Goal: Task Accomplishment & Management: Manage account settings

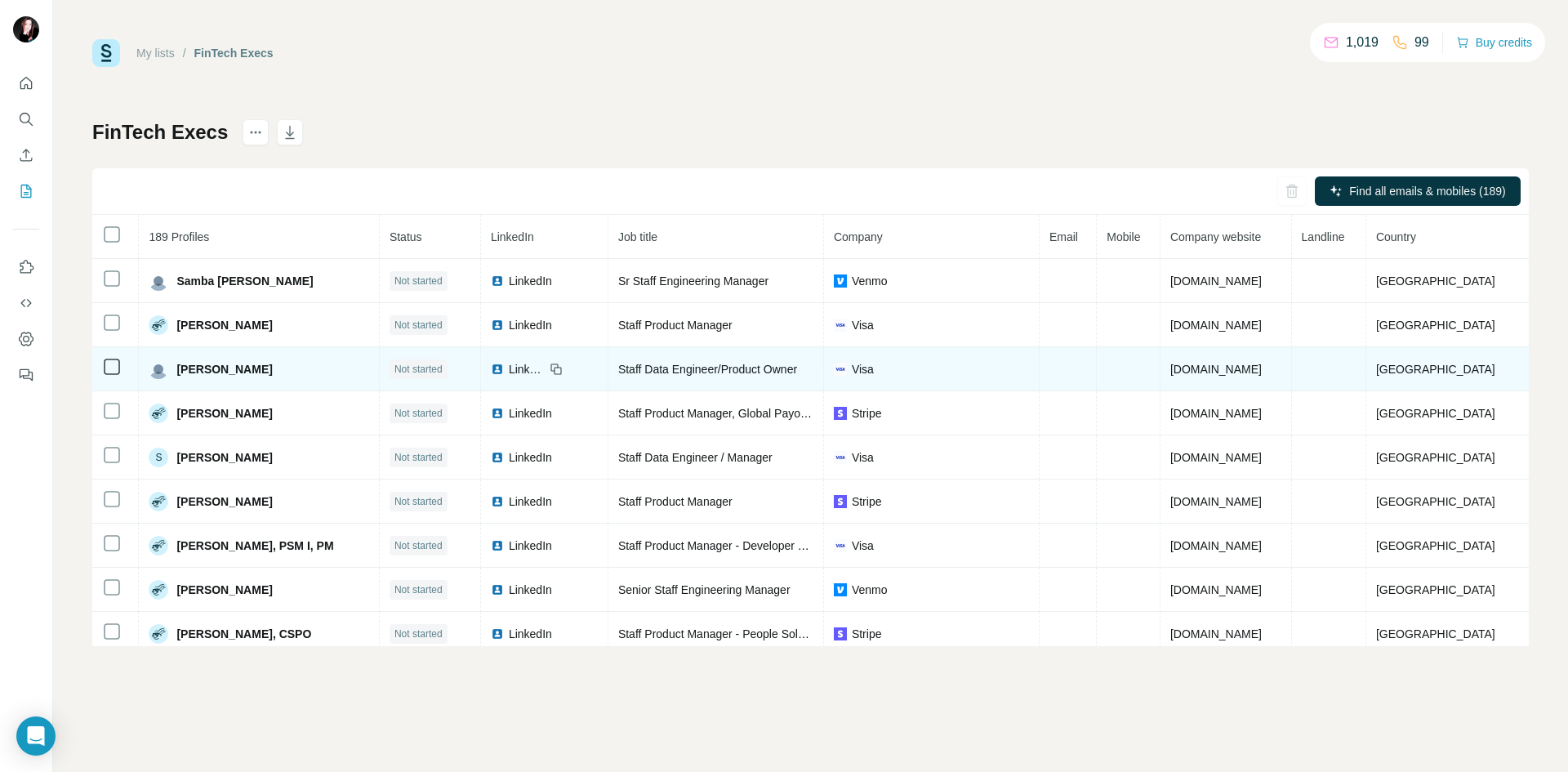
click at [531, 372] on span "LinkedIn" at bounding box center [526, 369] width 36 height 16
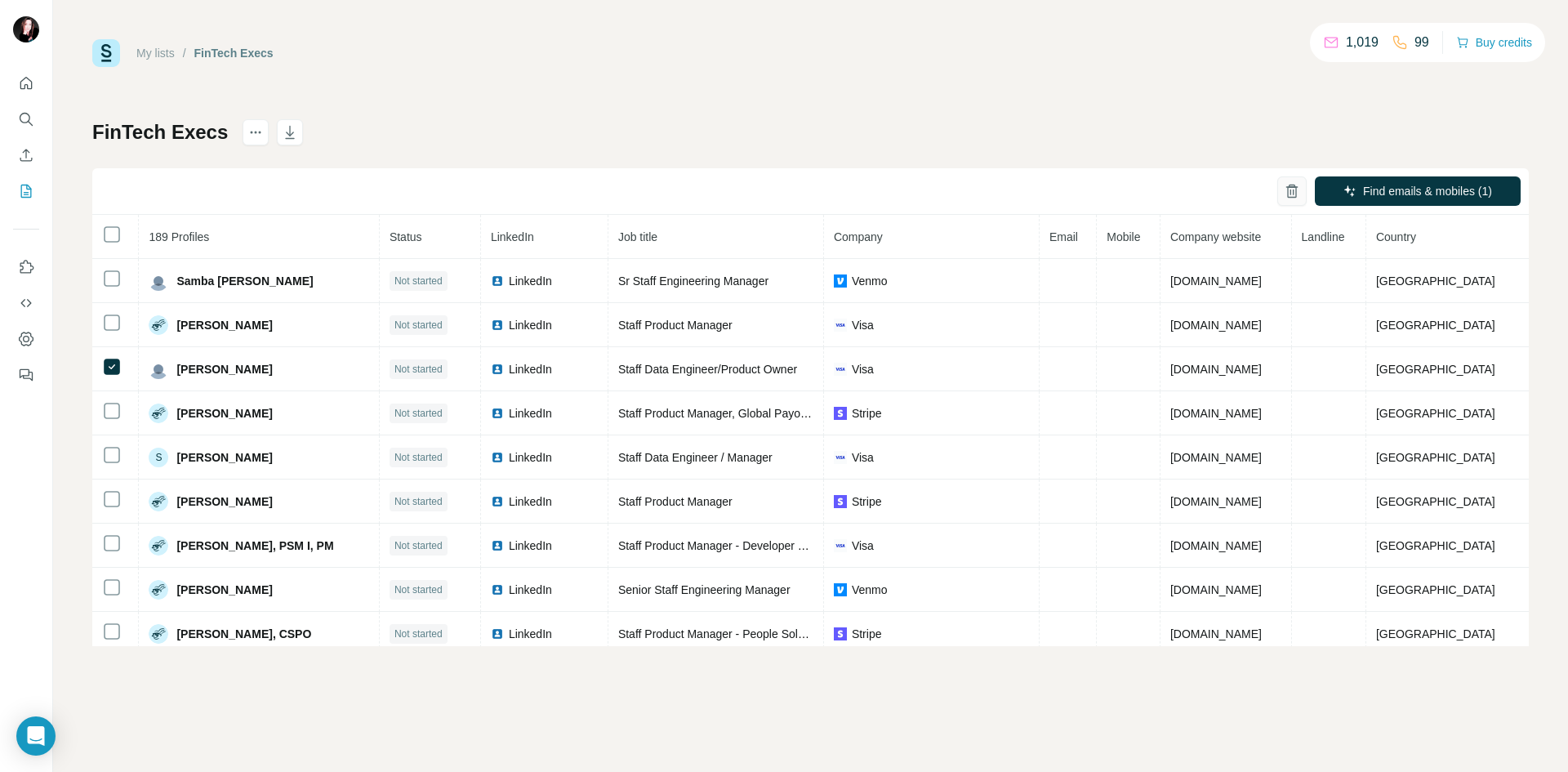
click at [1286, 186] on icon "button" at bounding box center [1291, 191] width 16 height 16
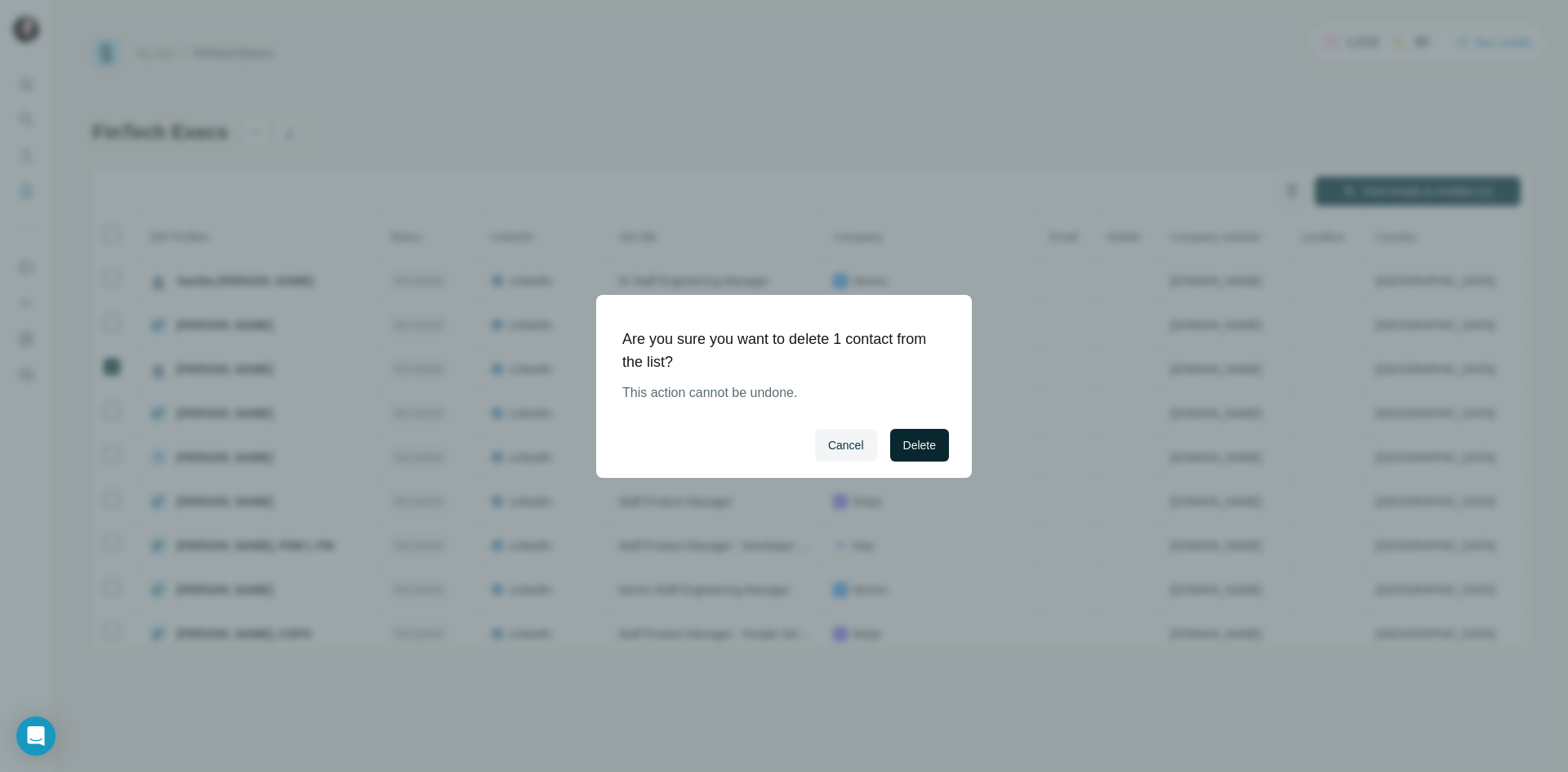
click at [925, 447] on span "Delete" at bounding box center [919, 445] width 33 height 16
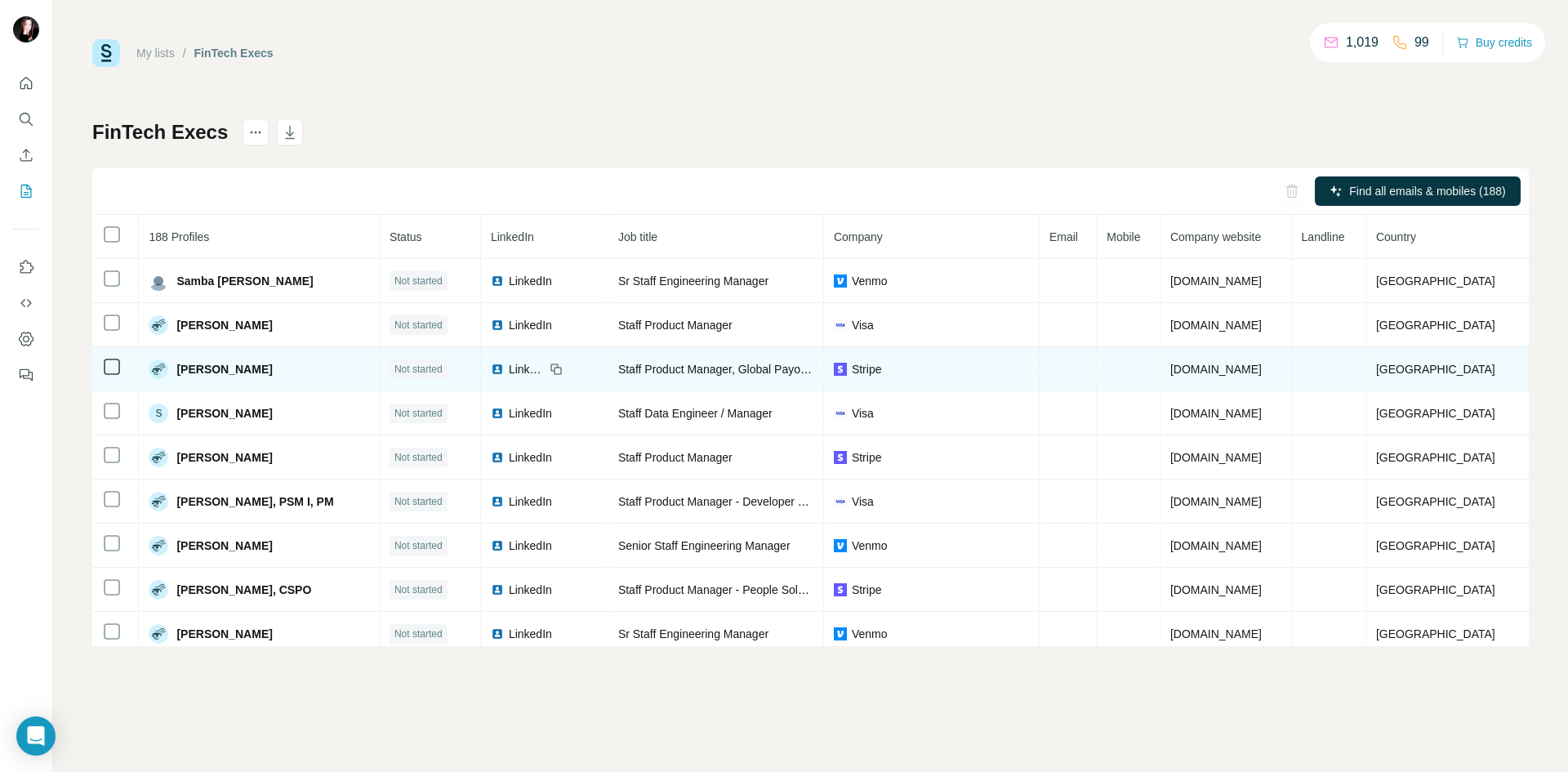
click at [554, 370] on div "LinkedIn" at bounding box center [526, 369] width 72 height 16
click at [529, 370] on span "LinkedIn" at bounding box center [526, 369] width 36 height 16
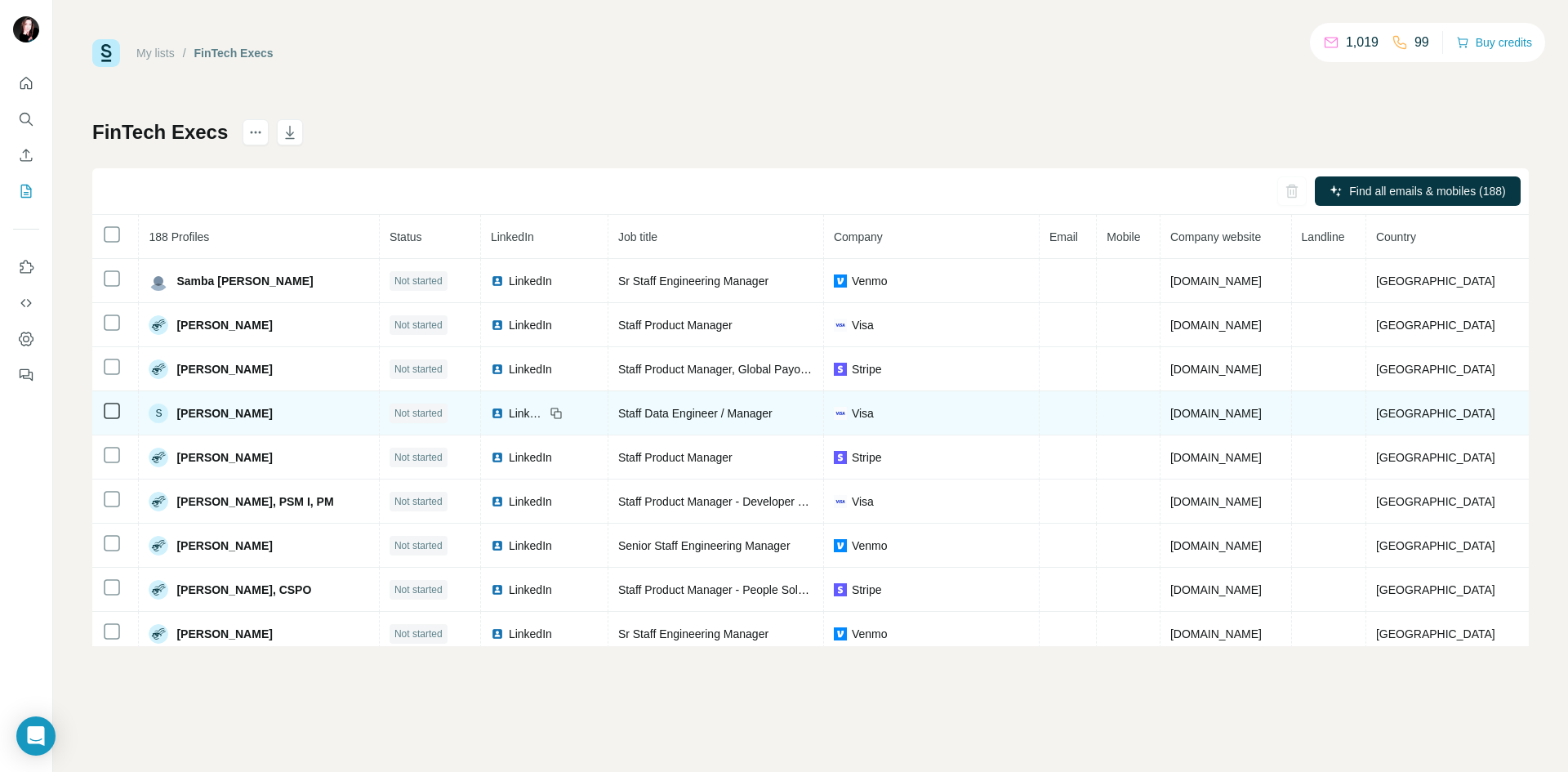
click at [532, 415] on span "LinkedIn" at bounding box center [526, 413] width 36 height 16
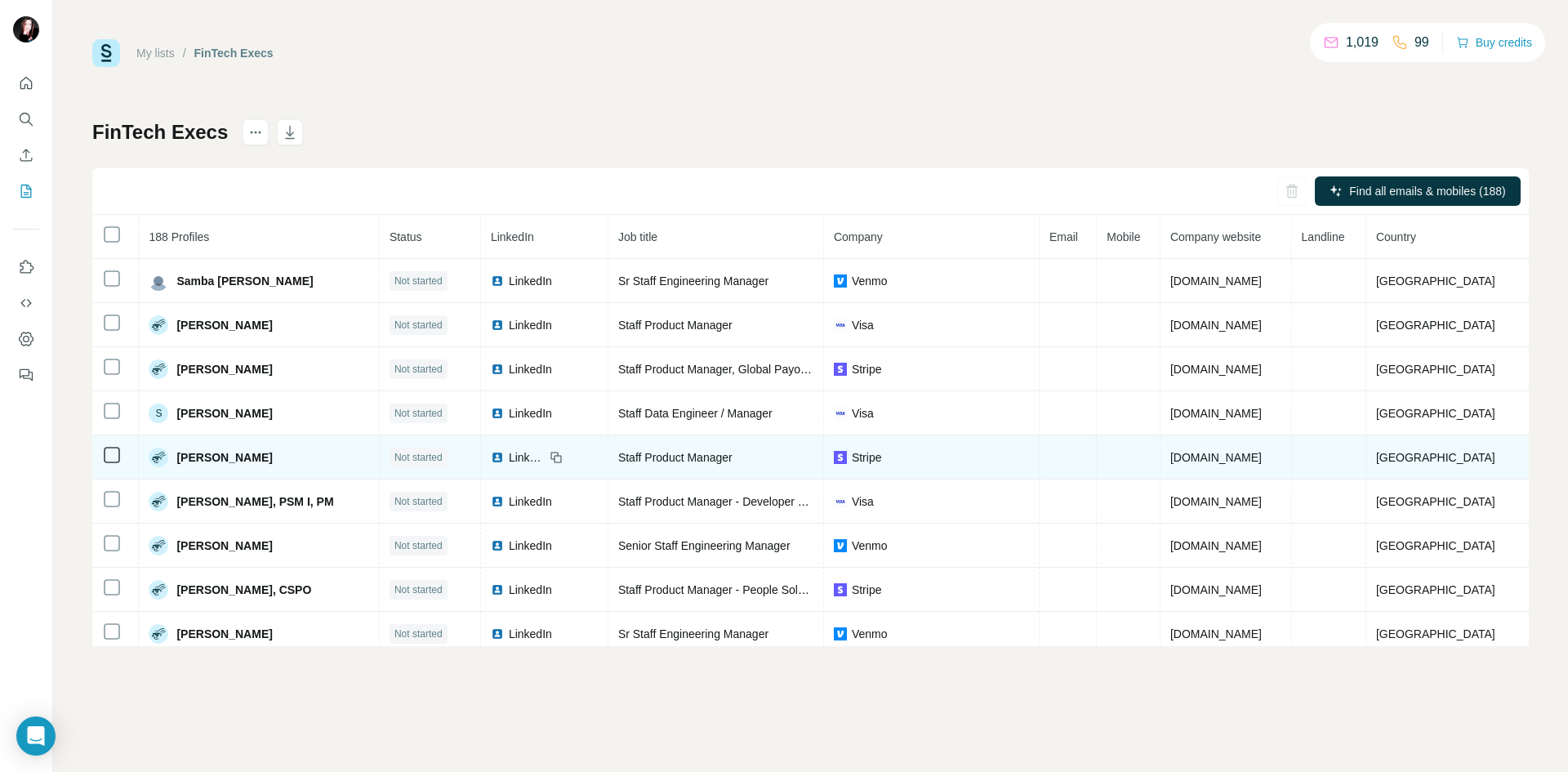
click at [525, 462] on span "LinkedIn" at bounding box center [526, 456] width 36 height 16
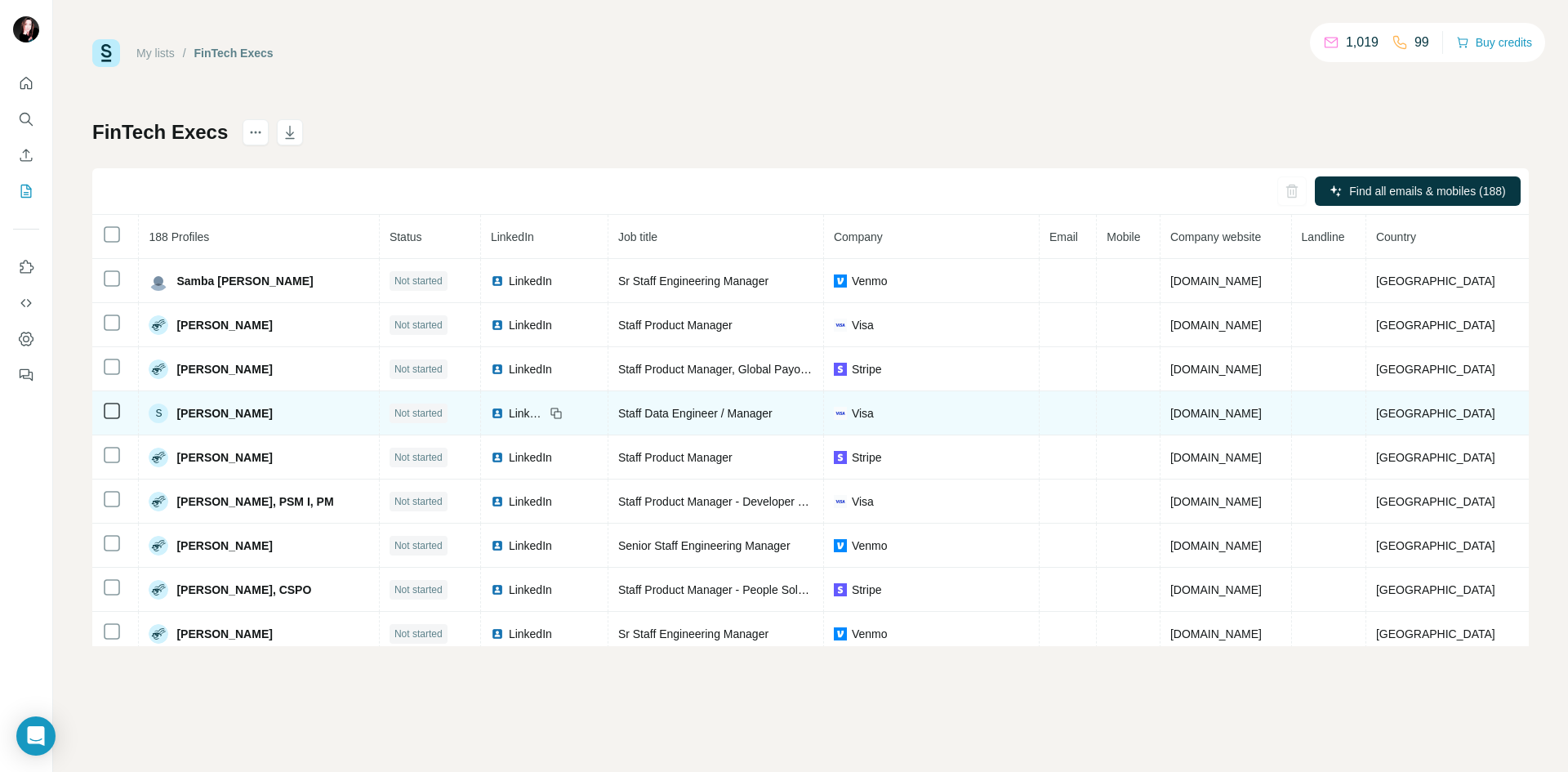
click at [534, 417] on span "LinkedIn" at bounding box center [526, 413] width 36 height 16
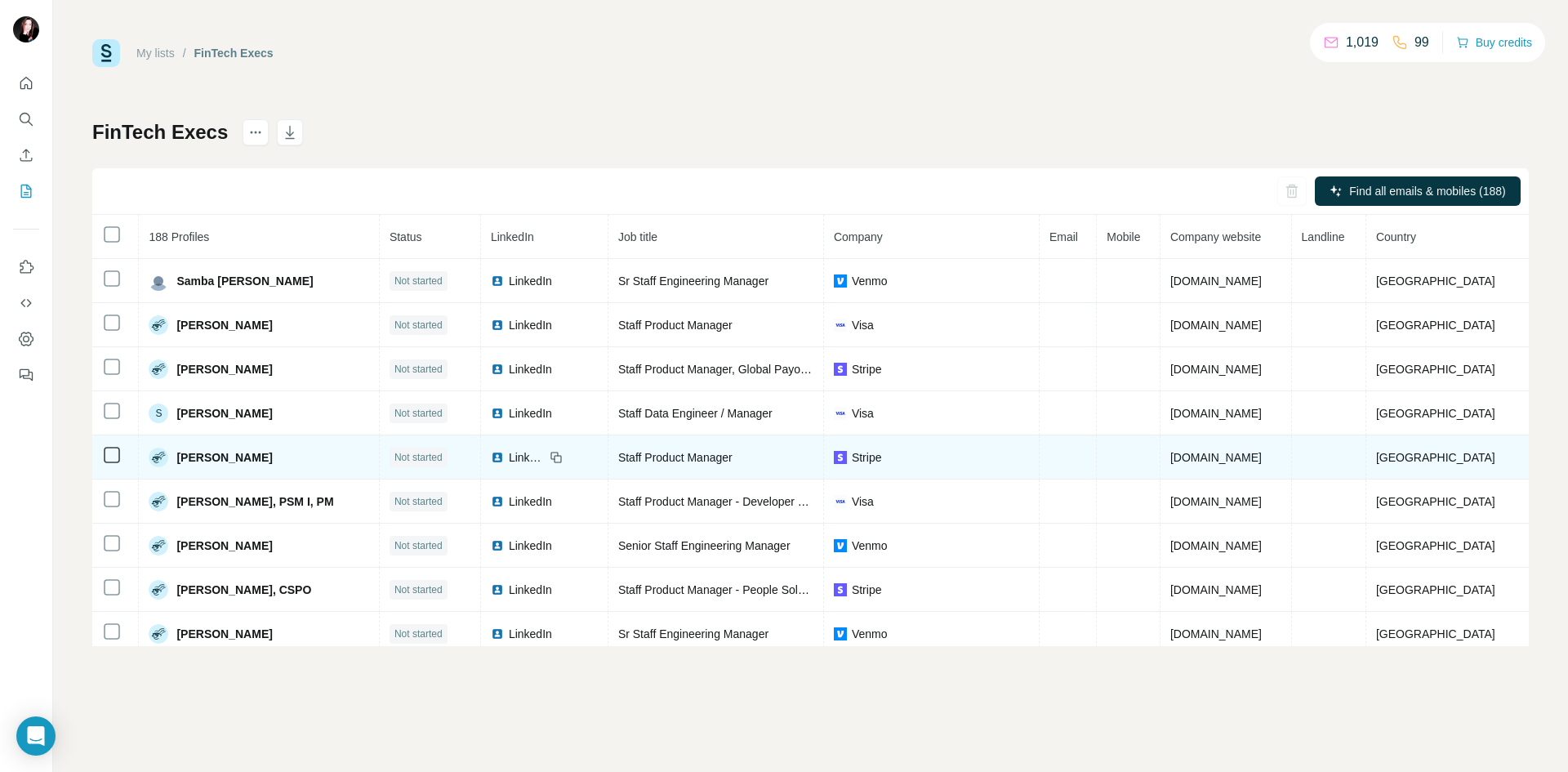
click at [530, 456] on span "LinkedIn" at bounding box center [526, 456] width 36 height 16
click at [103, 458] on icon at bounding box center [111, 455] width 19 height 19
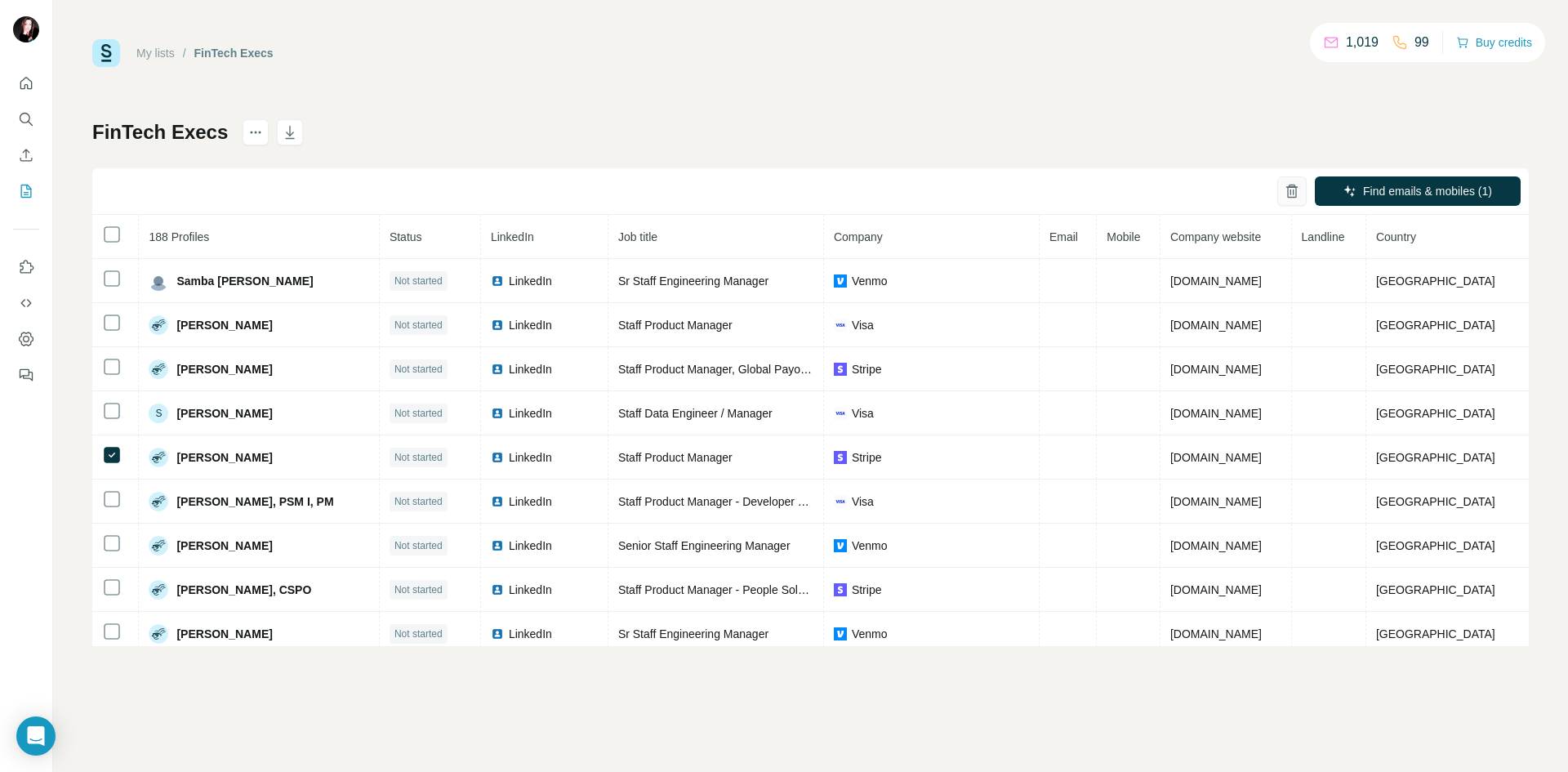
click at [1286, 186] on icon "button" at bounding box center [1291, 191] width 16 height 16
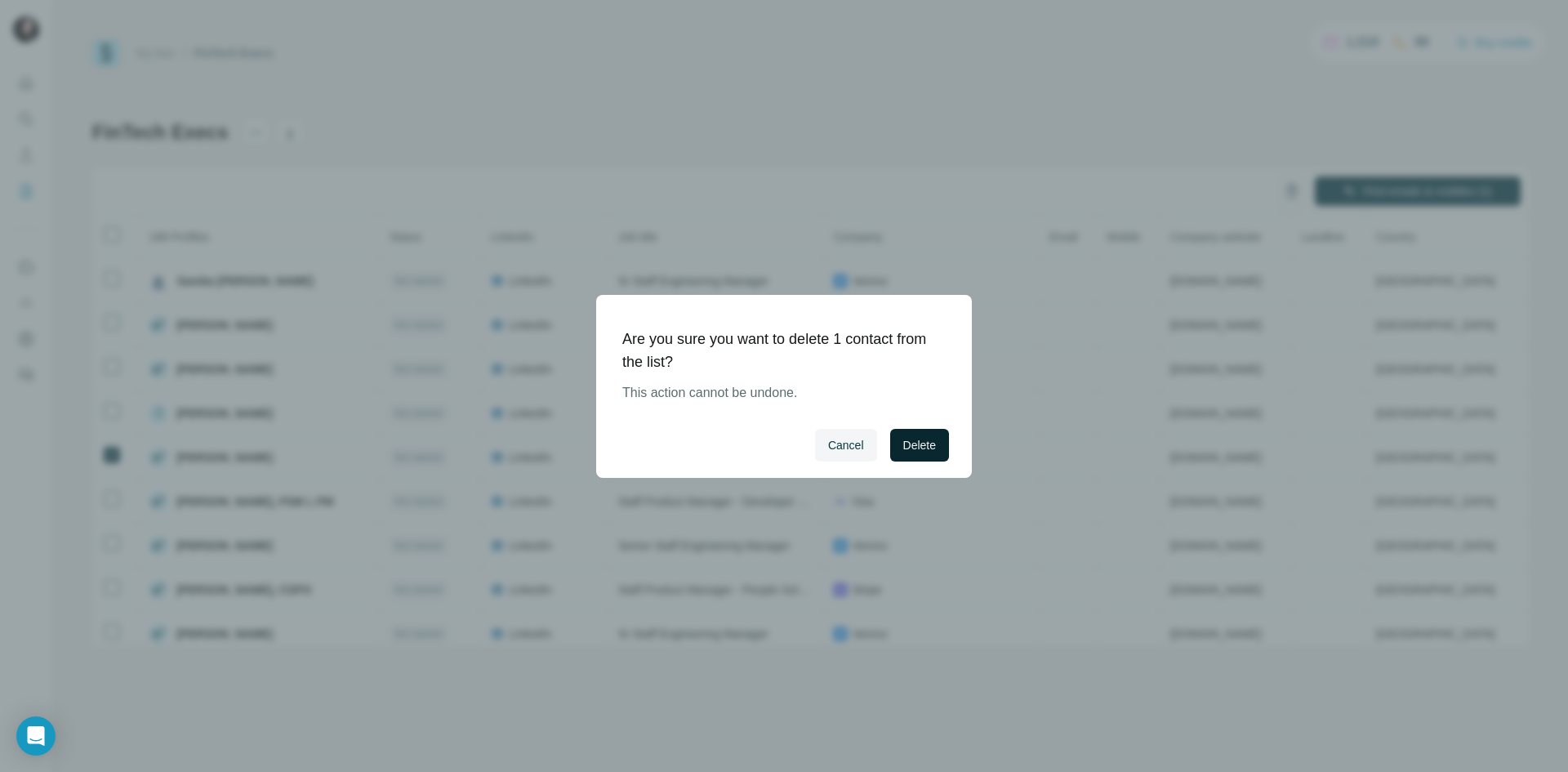
click at [892, 447] on button "Delete" at bounding box center [919, 445] width 59 height 33
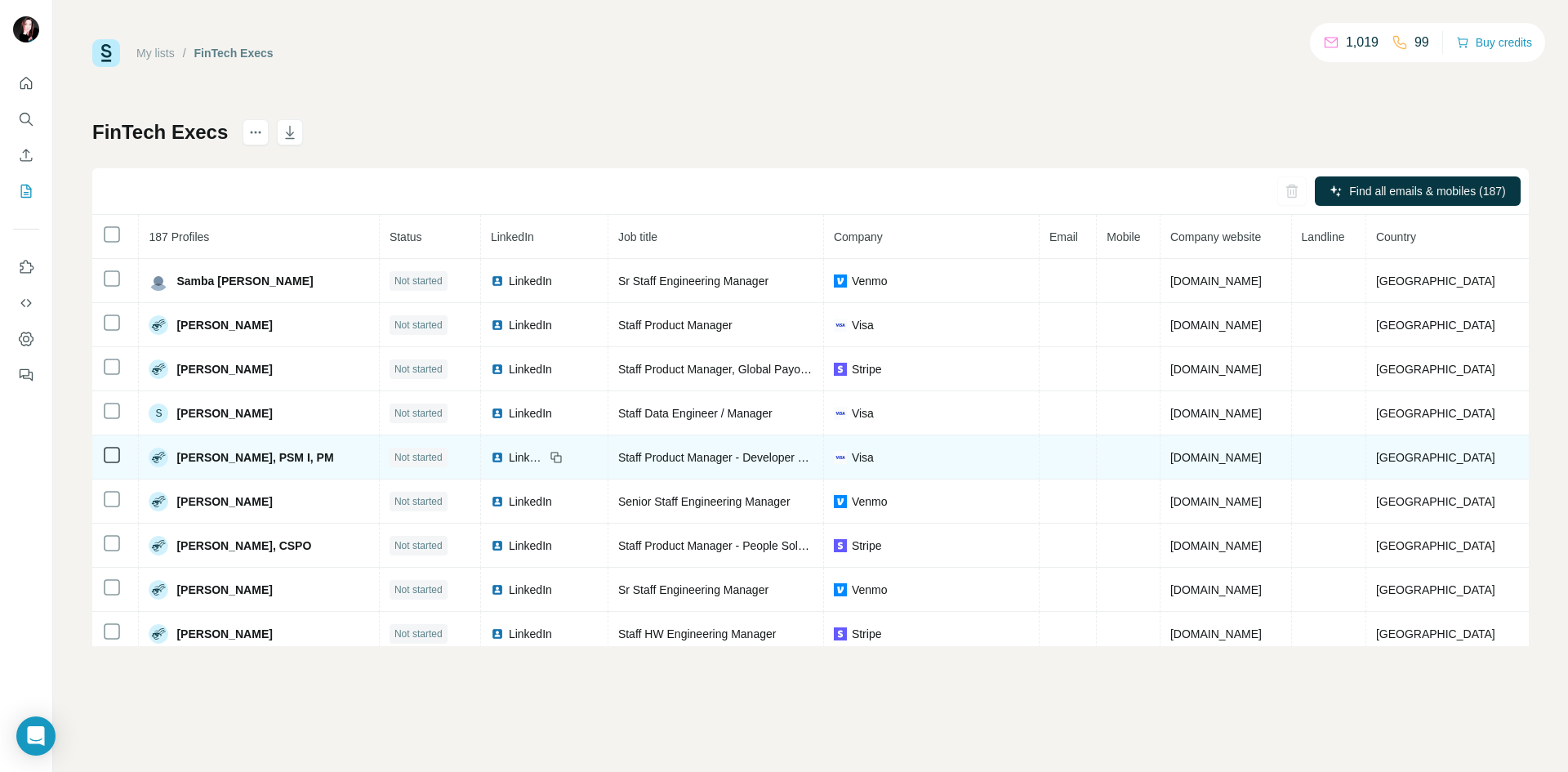
click at [541, 456] on span "LinkedIn" at bounding box center [526, 456] width 36 height 16
click at [530, 459] on span "LinkedIn" at bounding box center [526, 456] width 36 height 16
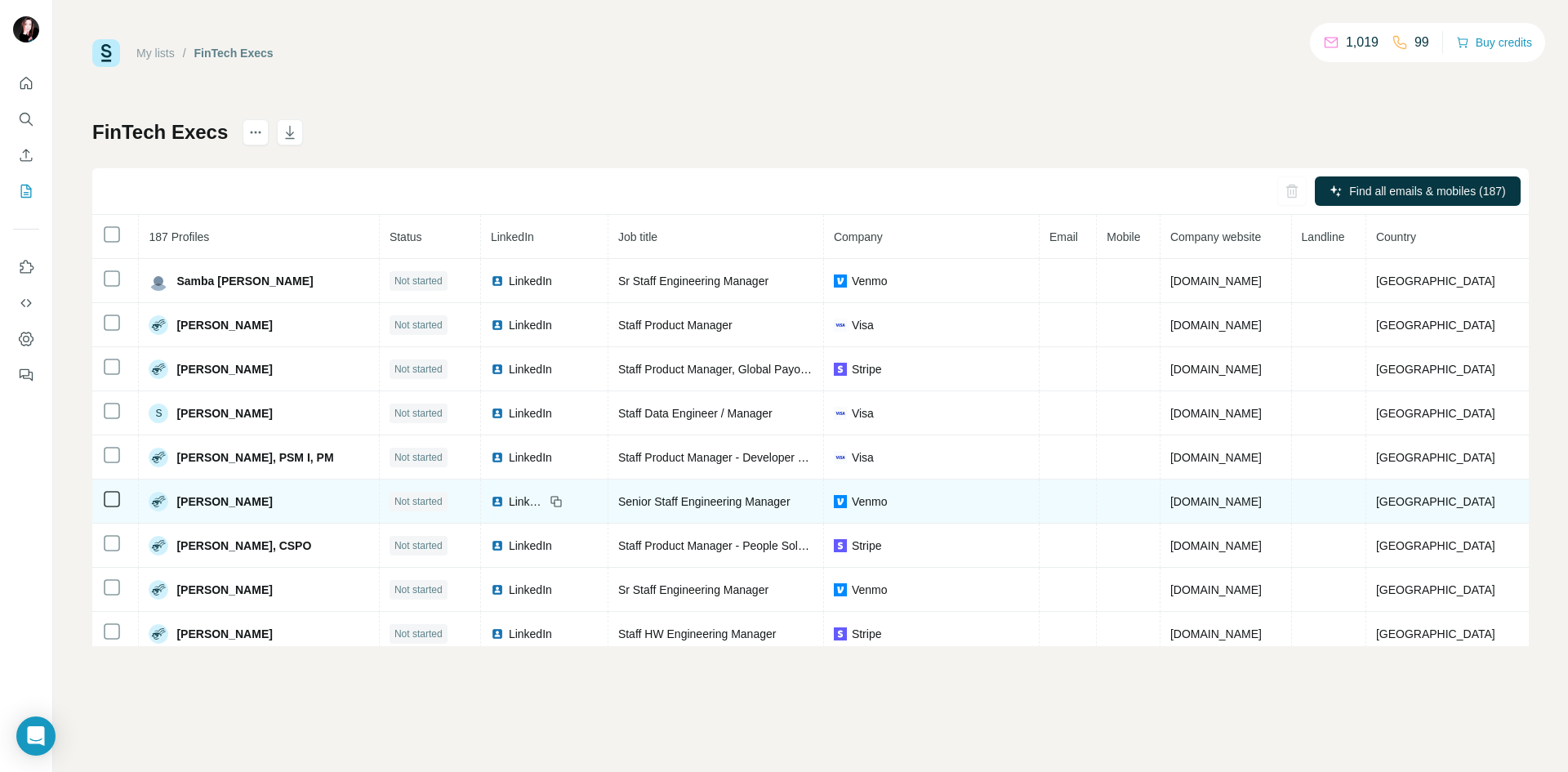
click at [538, 505] on span "LinkedIn" at bounding box center [526, 501] width 36 height 16
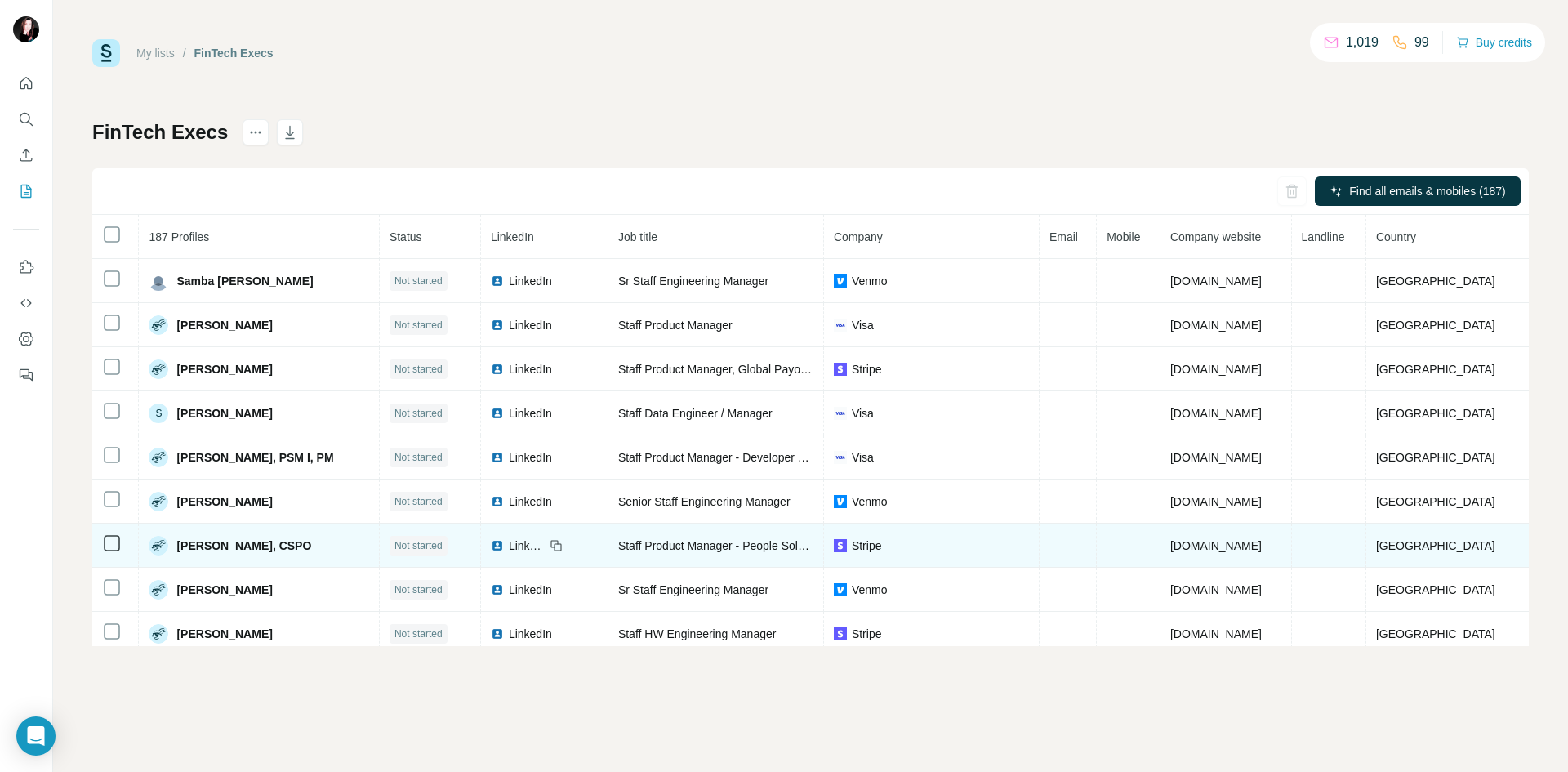
click at [536, 547] on span "LinkedIn" at bounding box center [526, 545] width 36 height 16
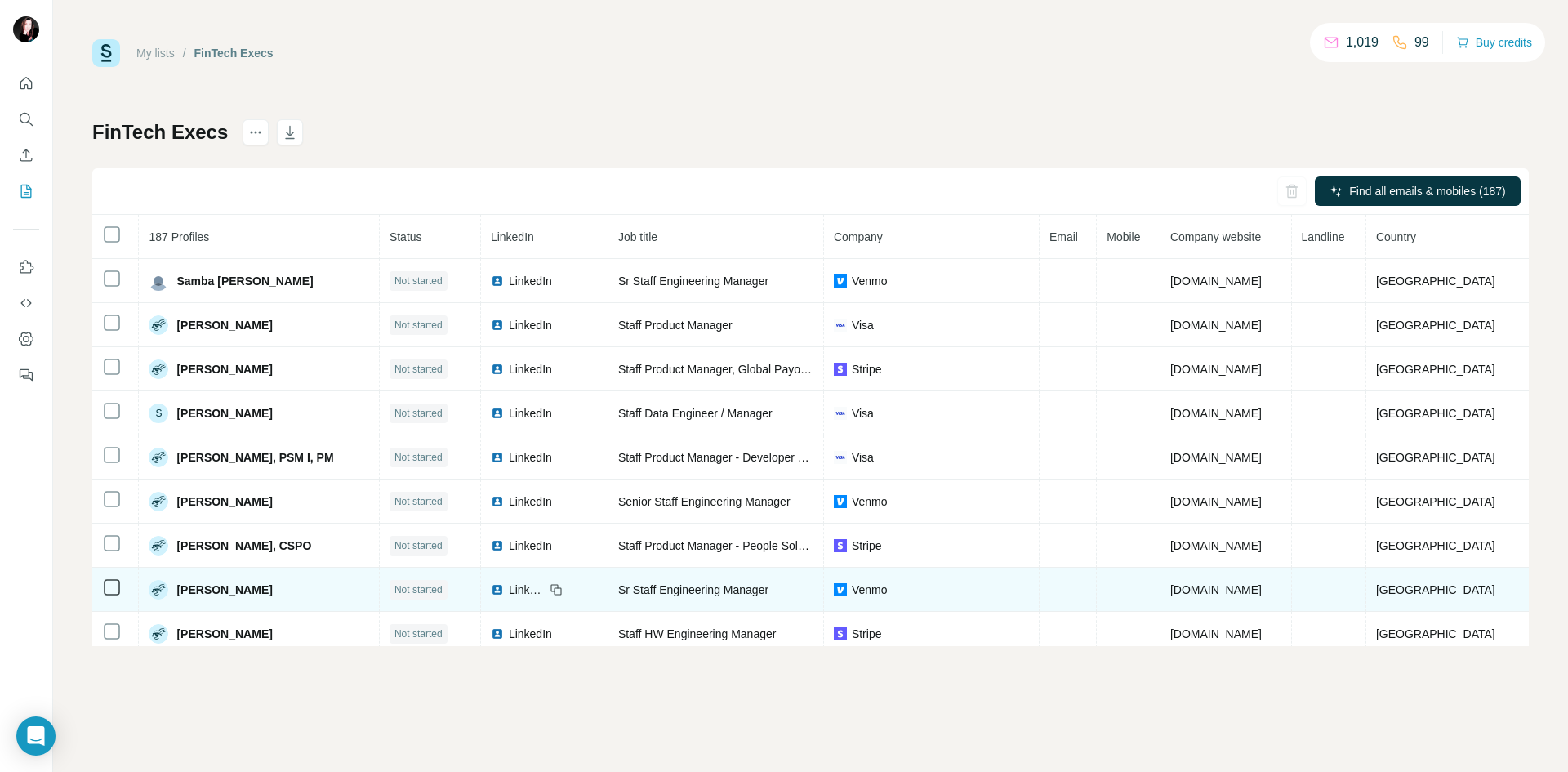
click at [530, 591] on span "LinkedIn" at bounding box center [526, 589] width 36 height 16
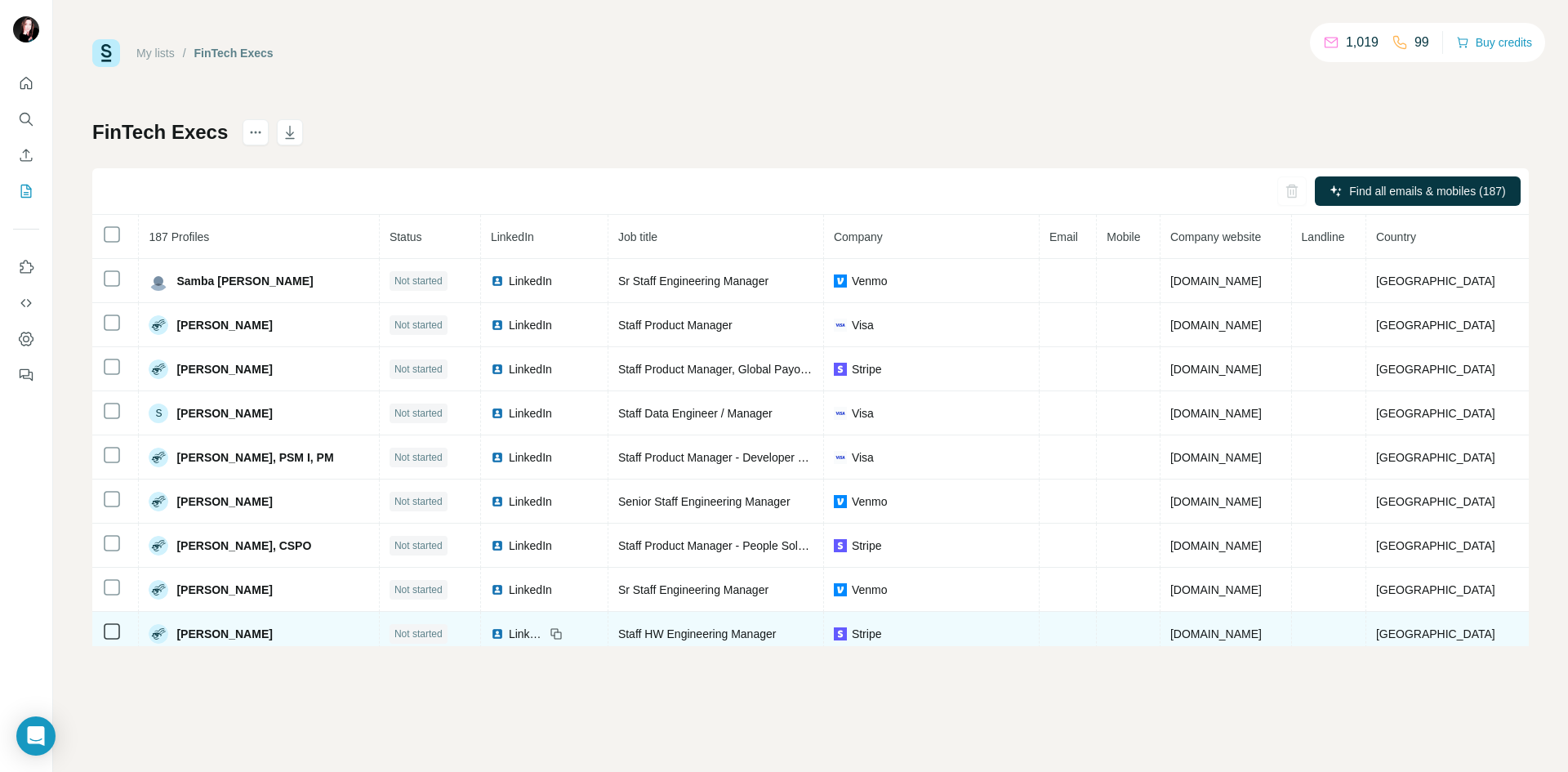
click at [536, 635] on span "LinkedIn" at bounding box center [526, 633] width 36 height 16
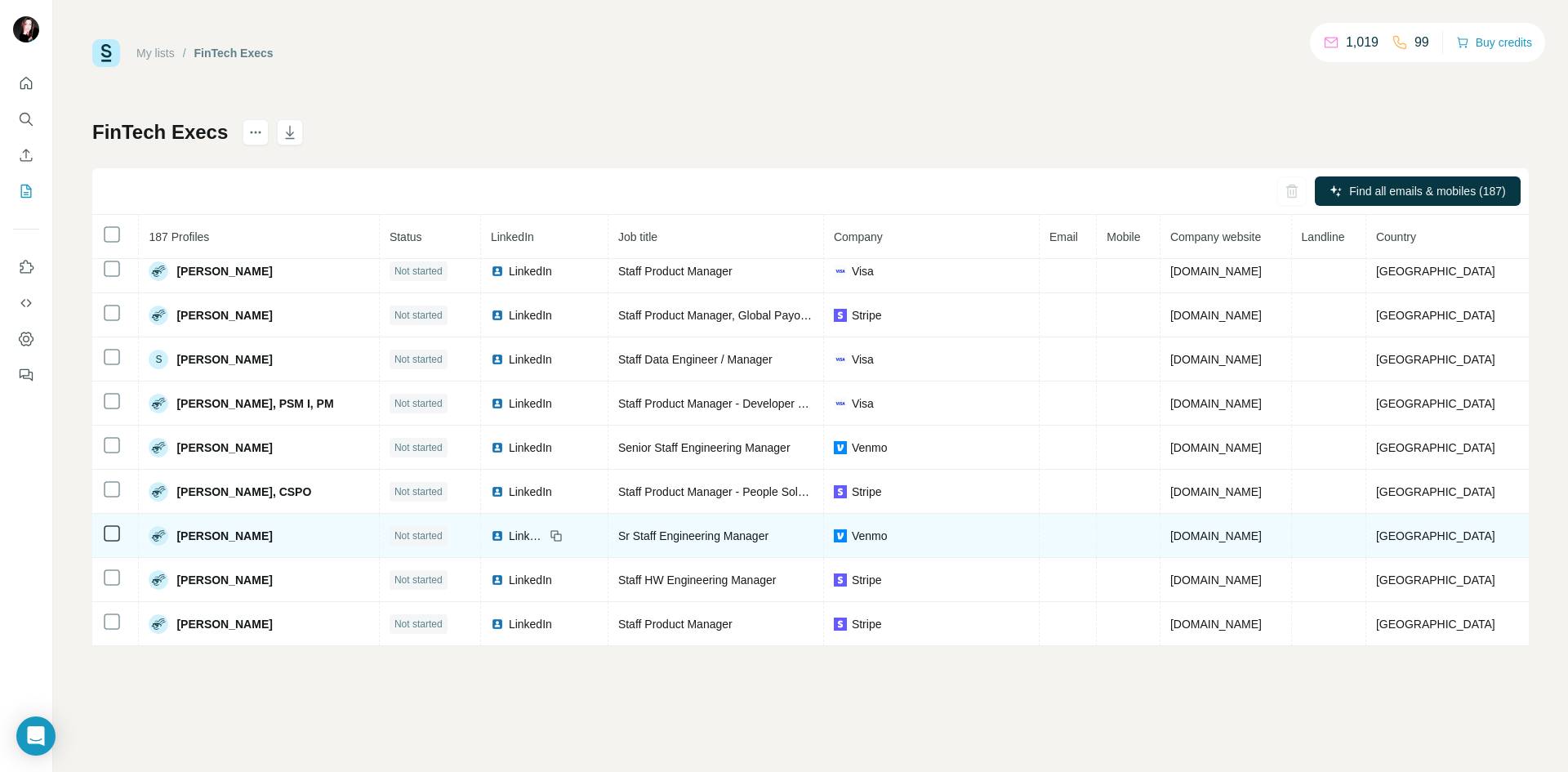
scroll to position [299, 0]
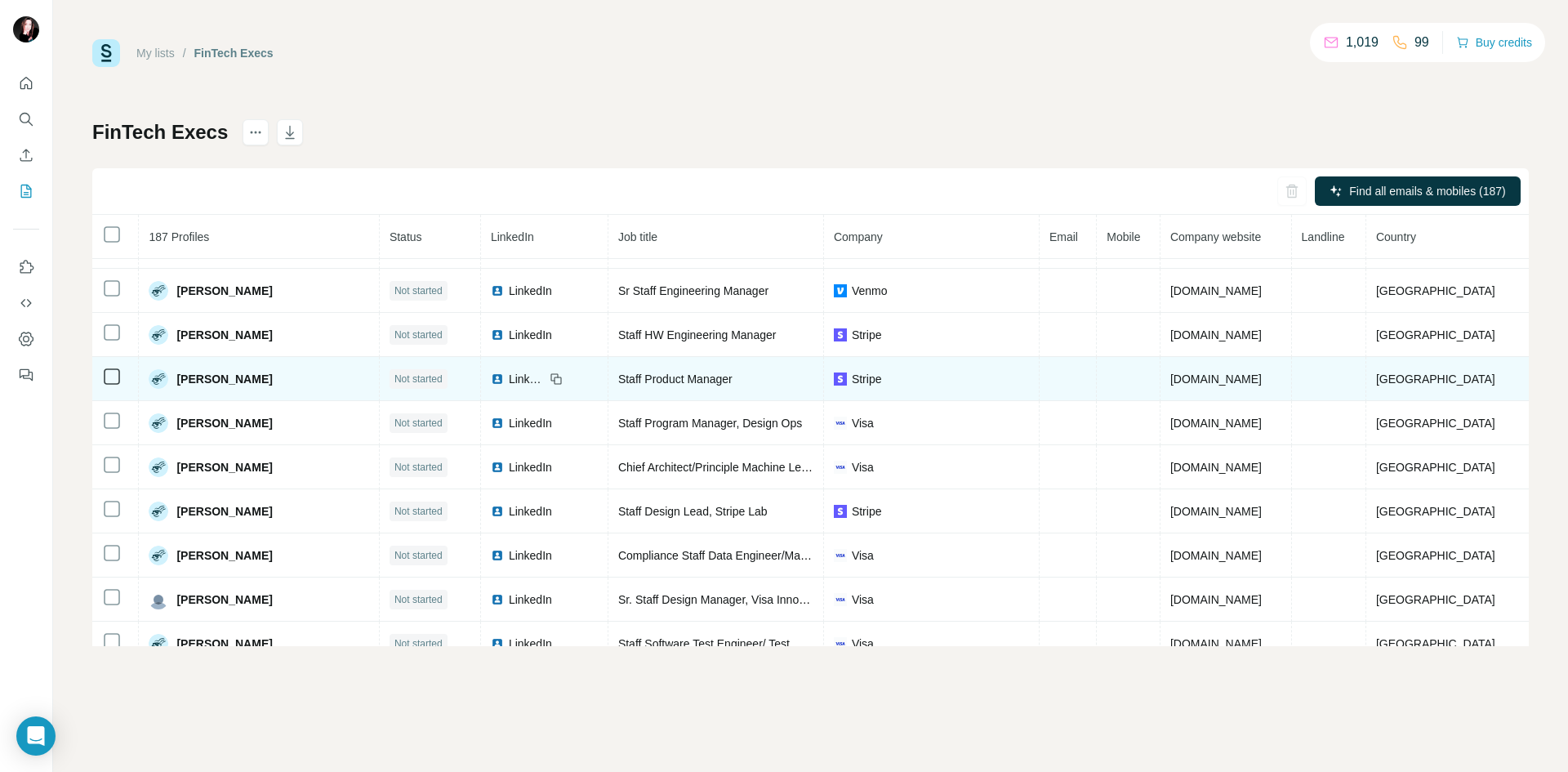
click at [524, 375] on span "LinkedIn" at bounding box center [526, 378] width 36 height 16
click at [523, 375] on span "LinkedIn" at bounding box center [526, 378] width 36 height 16
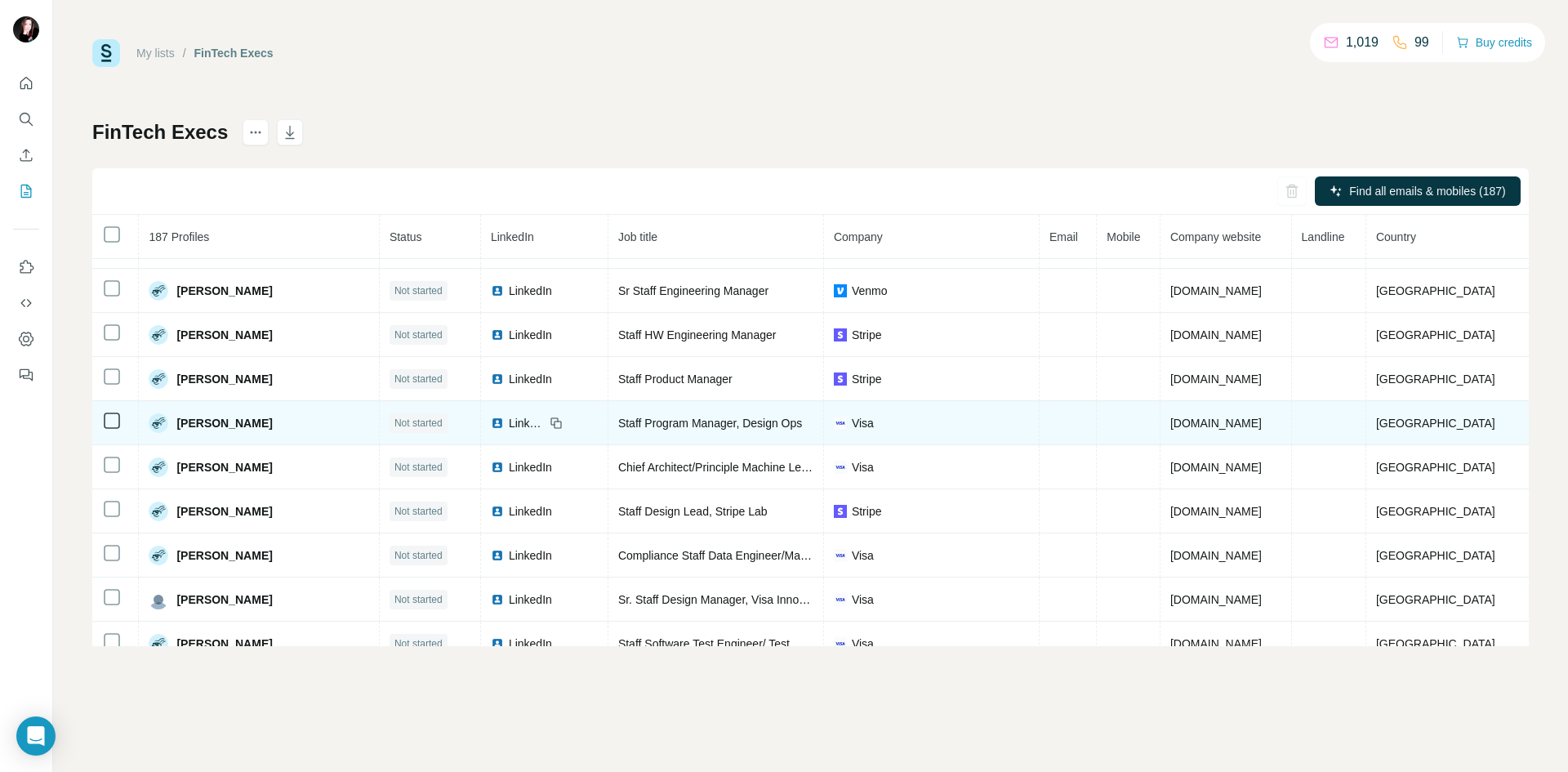
click at [527, 421] on span "LinkedIn" at bounding box center [526, 423] width 36 height 16
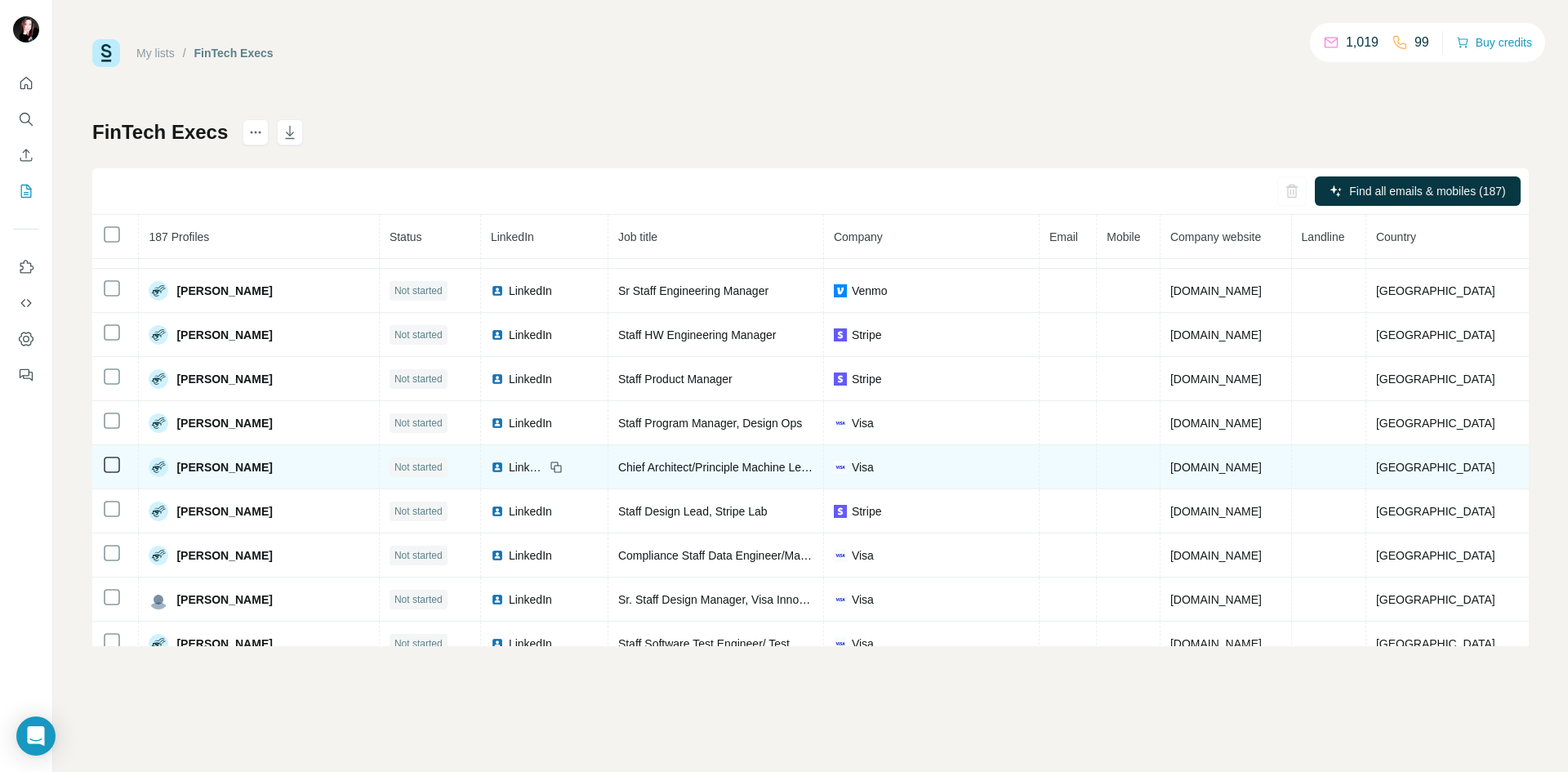
click at [536, 472] on span "LinkedIn" at bounding box center [526, 467] width 36 height 16
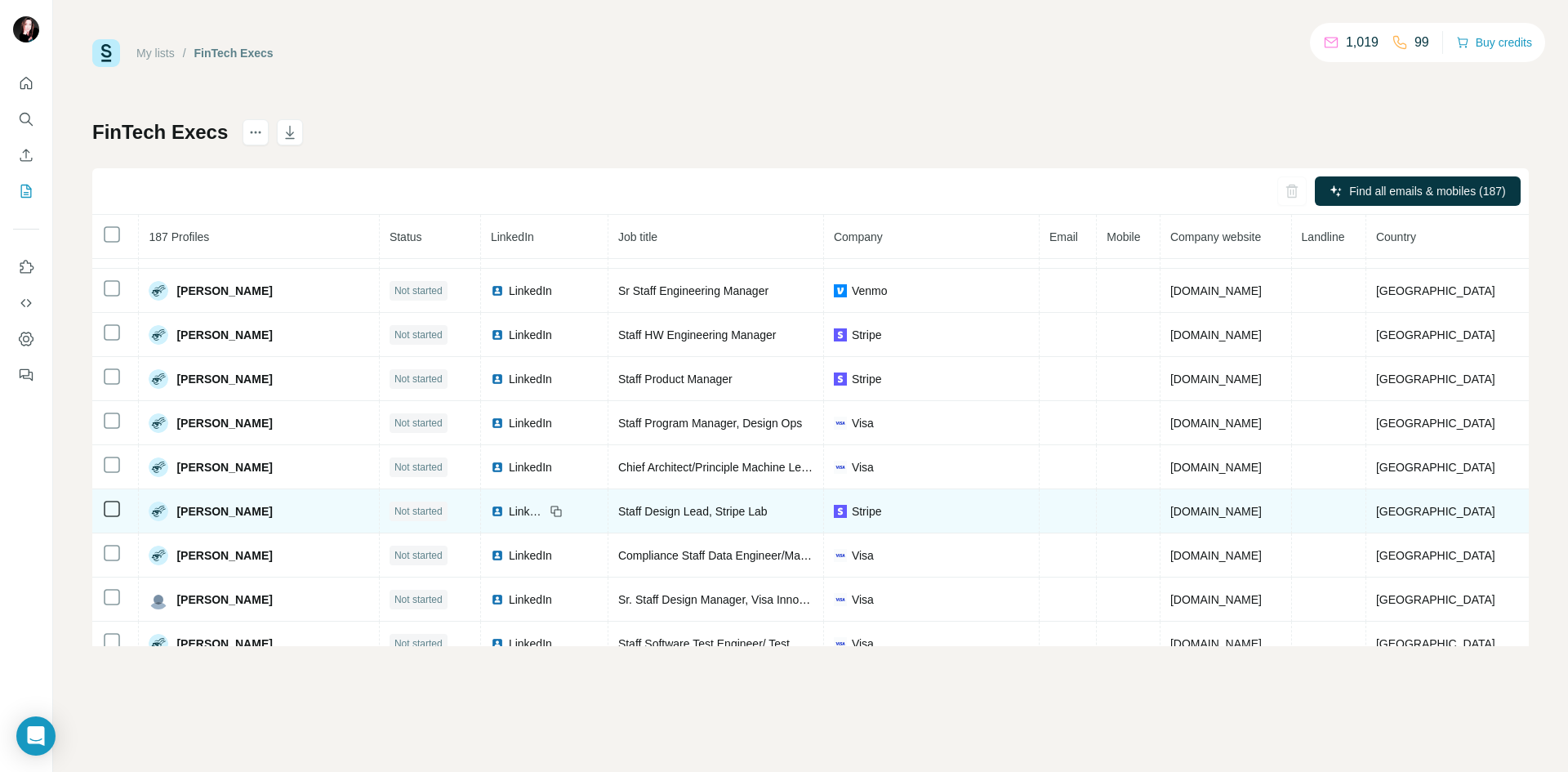
click at [544, 512] on span "LinkedIn" at bounding box center [526, 510] width 36 height 16
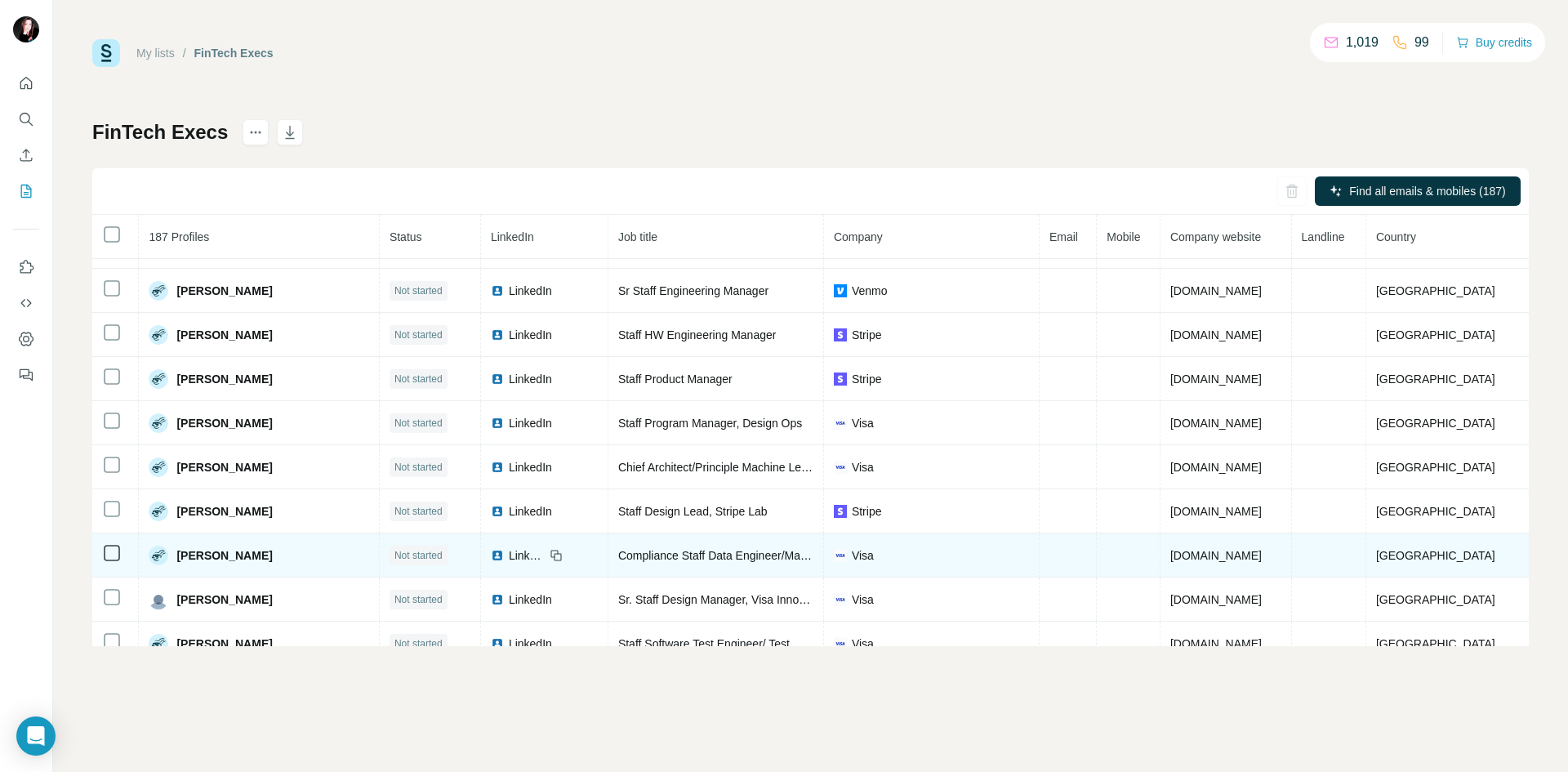
click at [527, 559] on span "LinkedIn" at bounding box center [526, 555] width 36 height 16
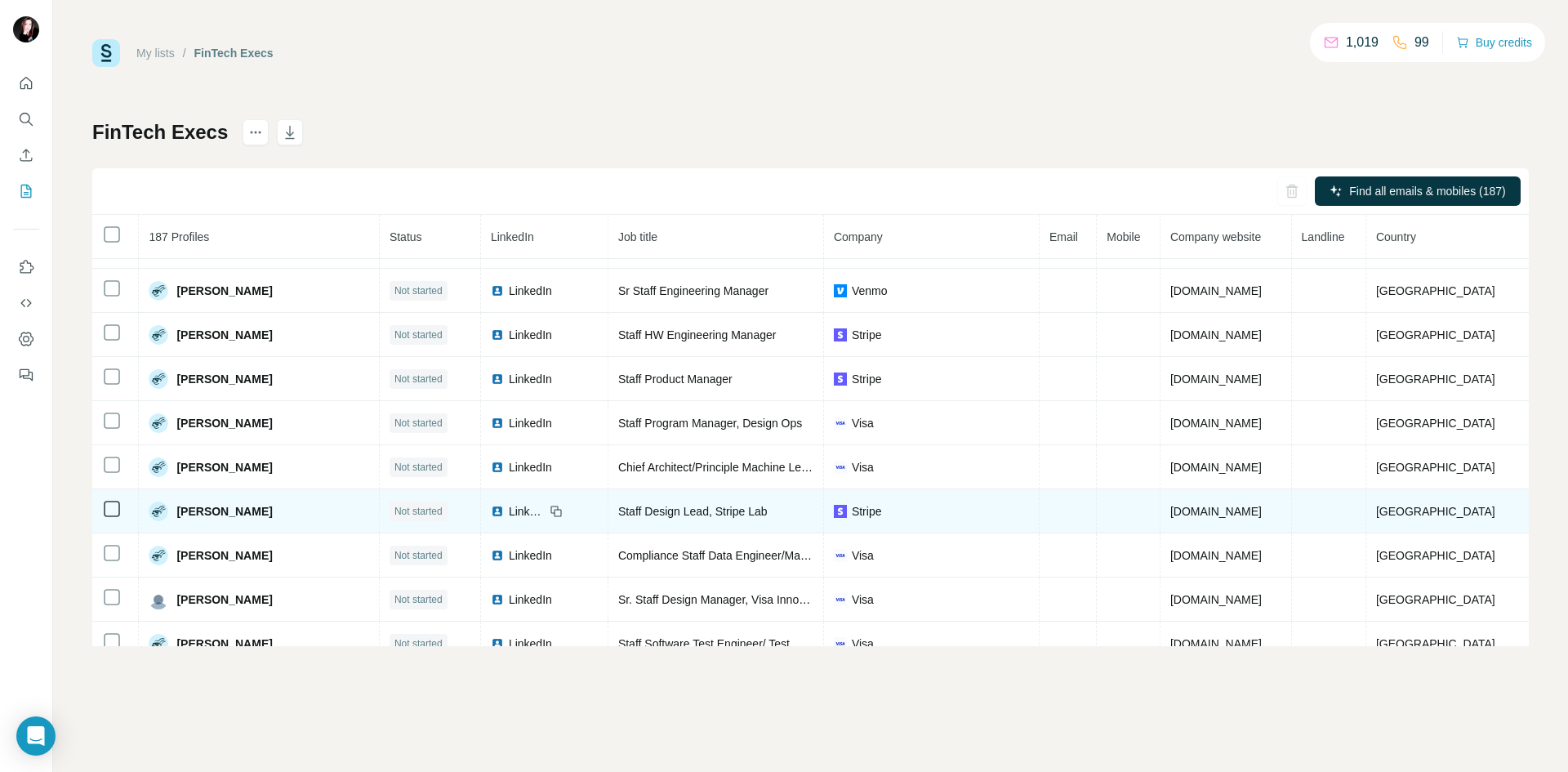
scroll to position [462, 0]
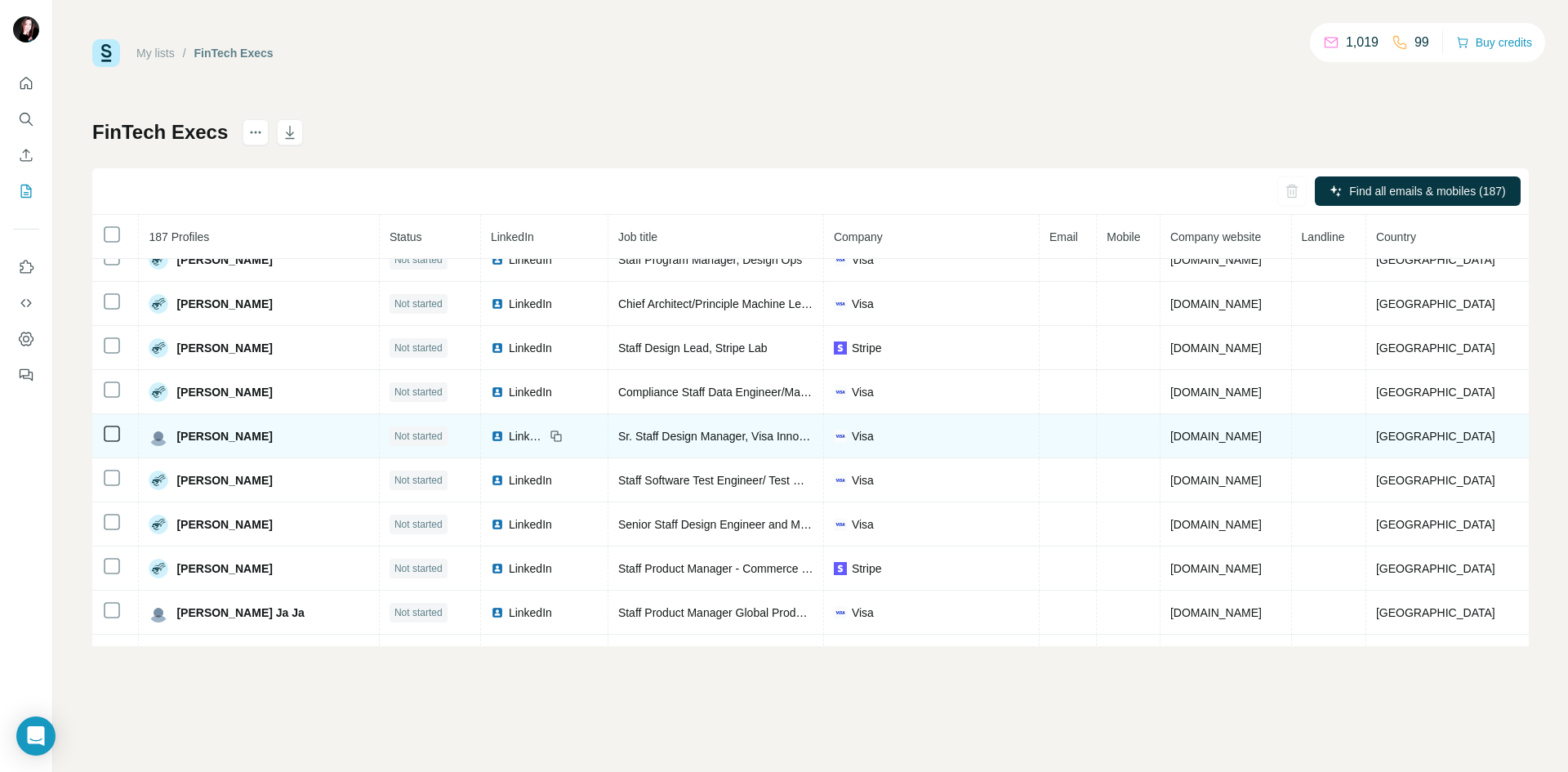
click at [539, 438] on span "LinkedIn" at bounding box center [526, 435] width 36 height 16
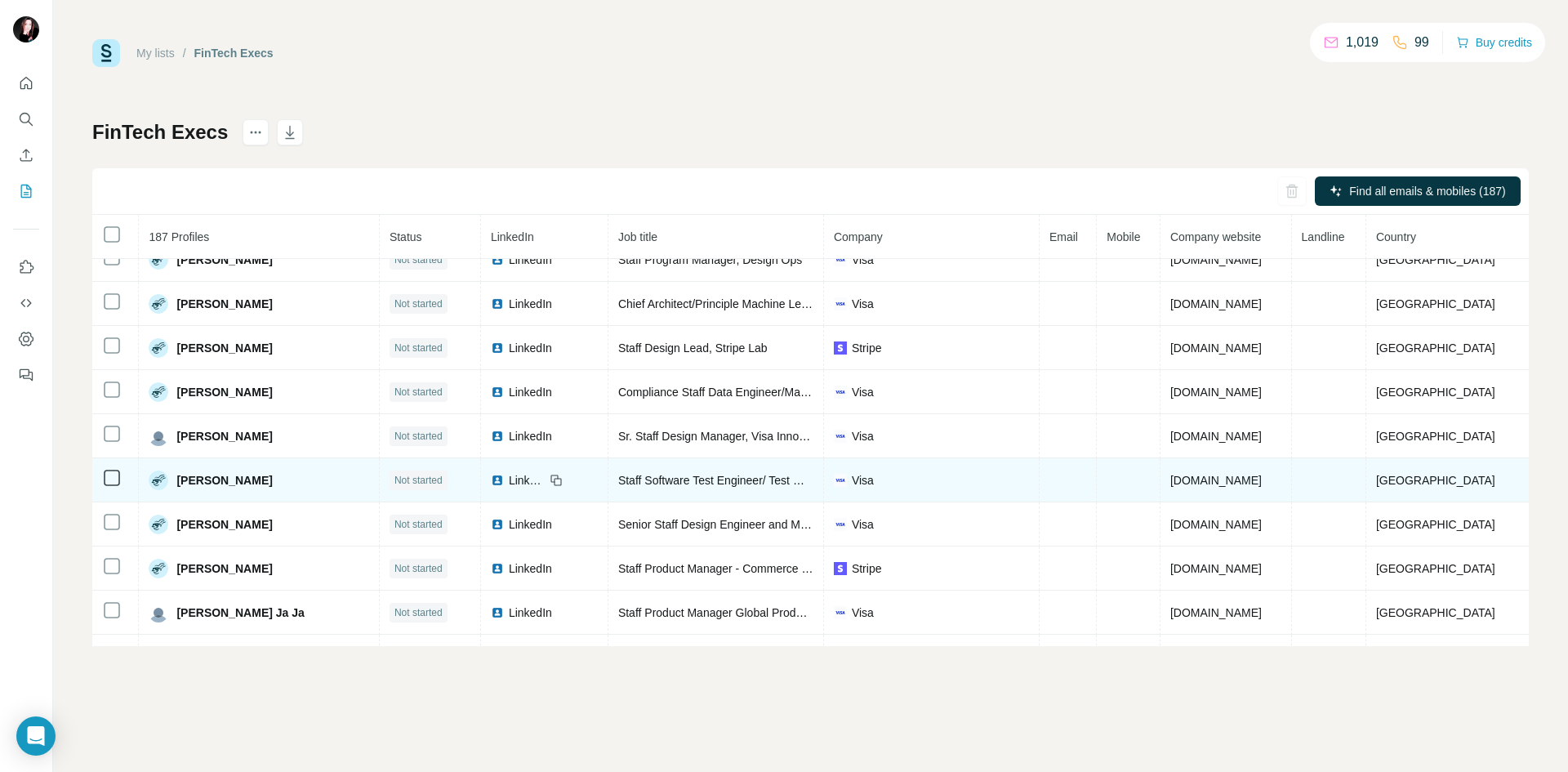
click at [534, 482] on span "LinkedIn" at bounding box center [526, 480] width 36 height 16
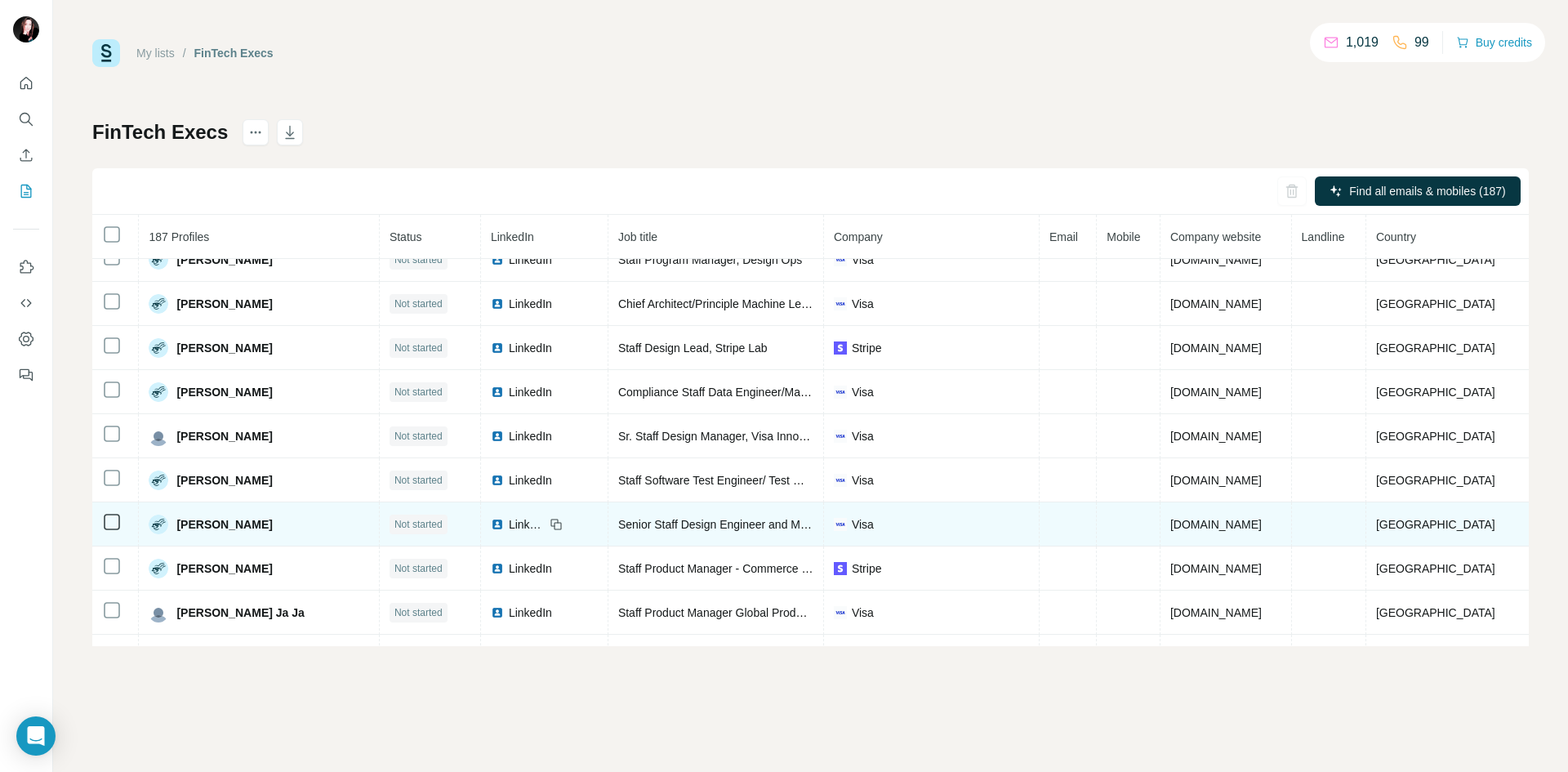
click at [541, 521] on span "LinkedIn" at bounding box center [526, 524] width 36 height 16
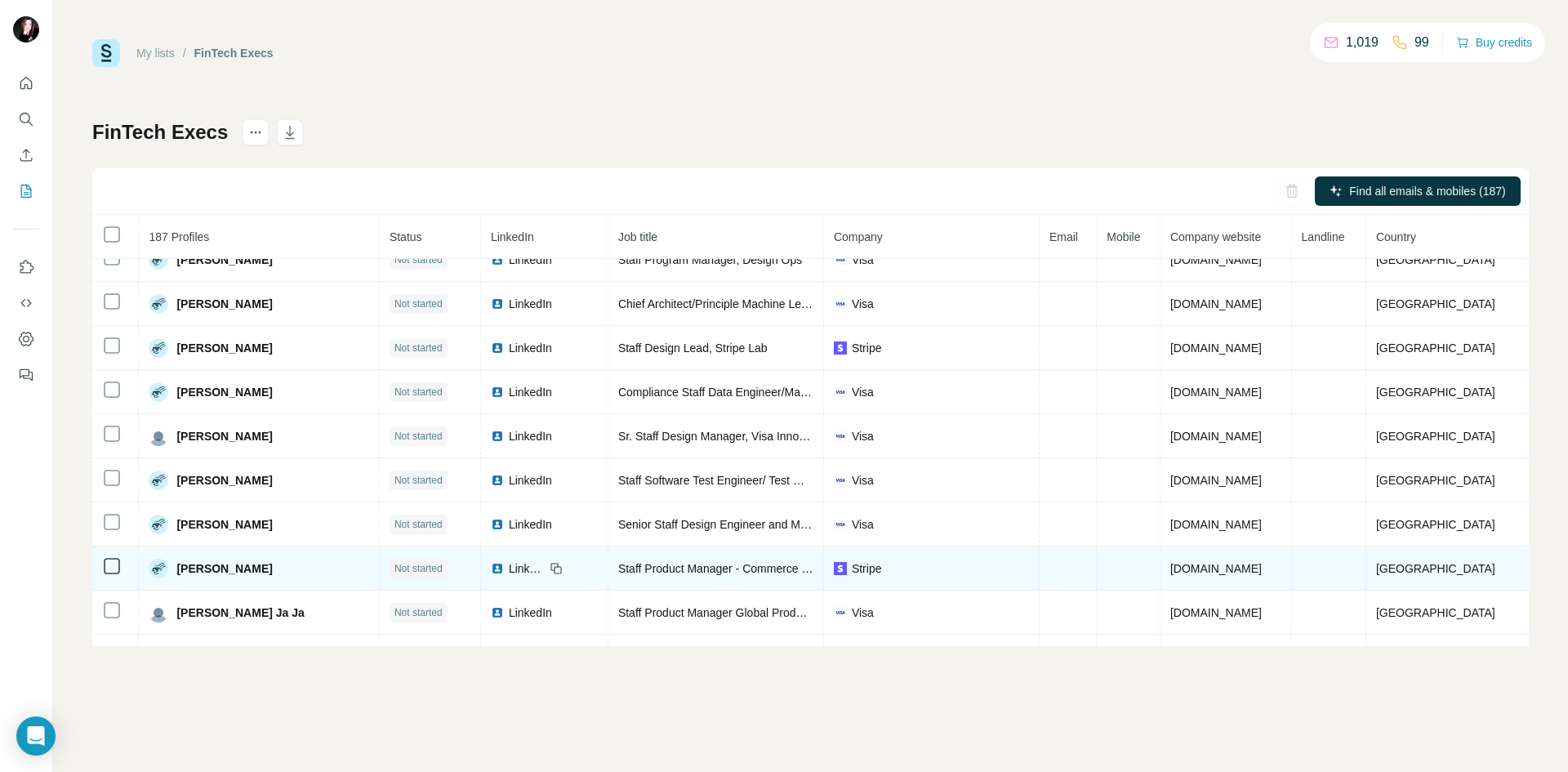
click at [531, 570] on span "LinkedIn" at bounding box center [526, 568] width 36 height 16
click at [527, 563] on span "LinkedIn" at bounding box center [526, 568] width 36 height 16
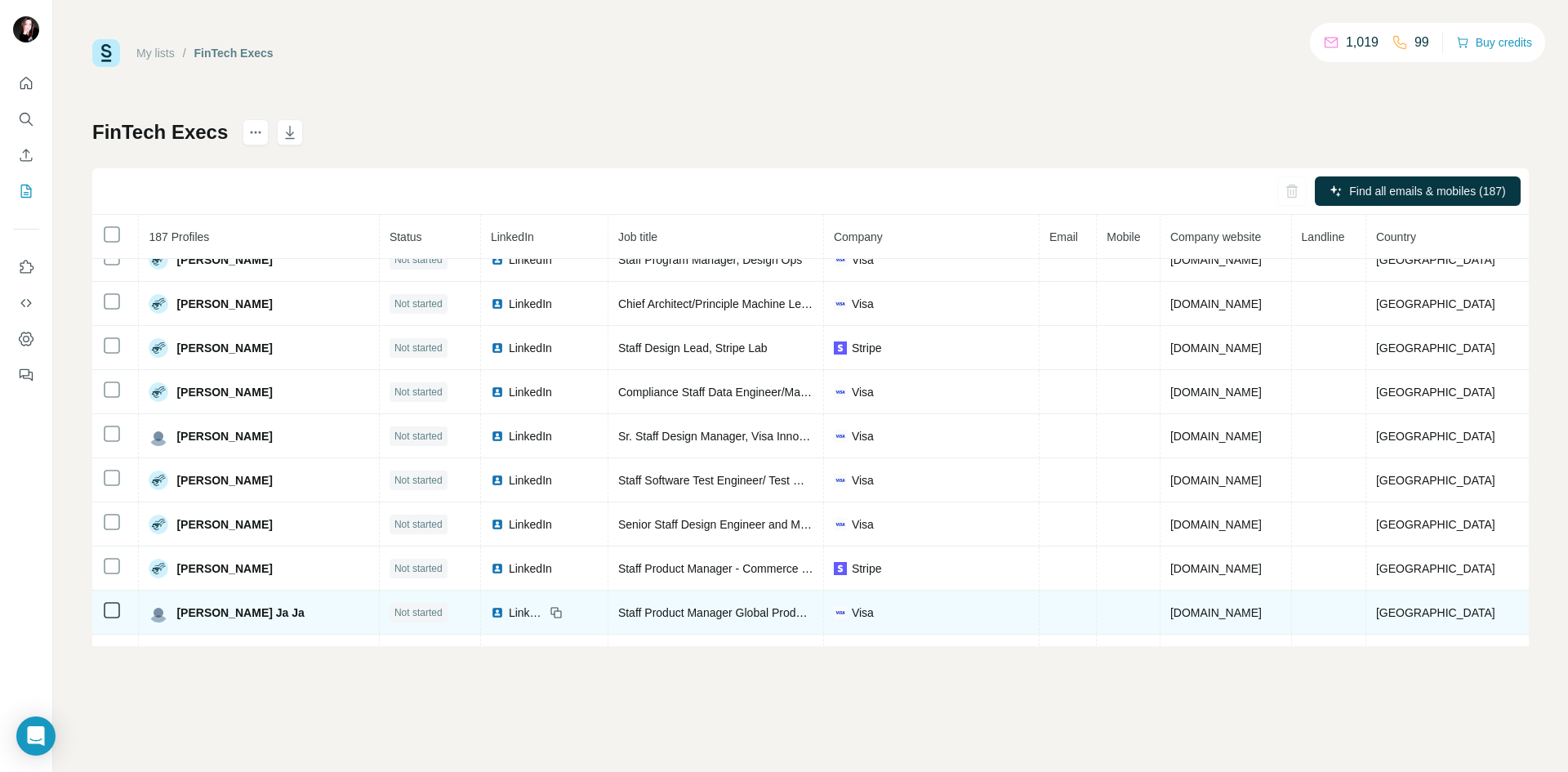
click at [545, 609] on span "LinkedIn" at bounding box center [526, 612] width 36 height 16
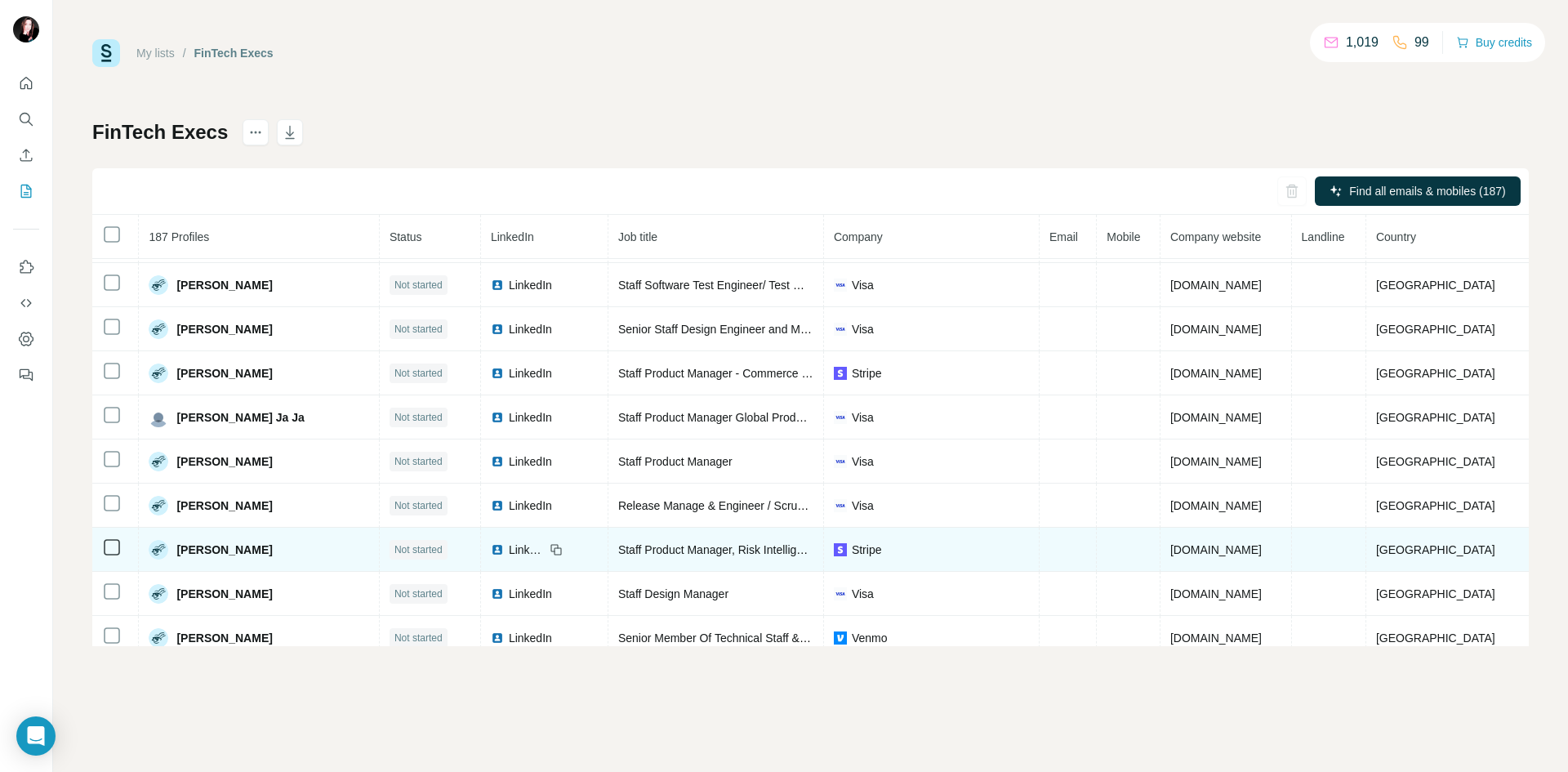
scroll to position [658, 0]
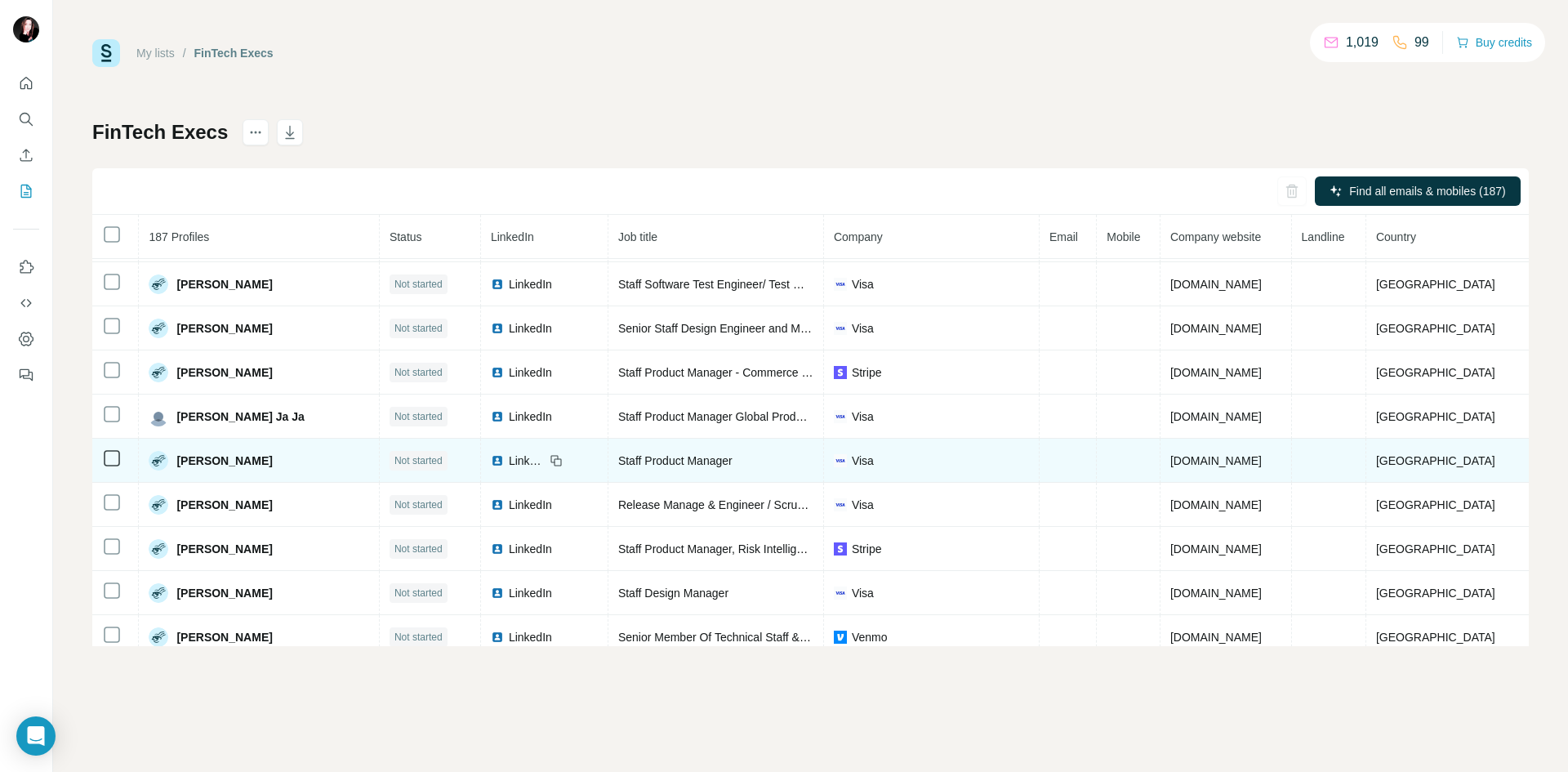
click at [524, 458] on span "LinkedIn" at bounding box center [526, 460] width 36 height 16
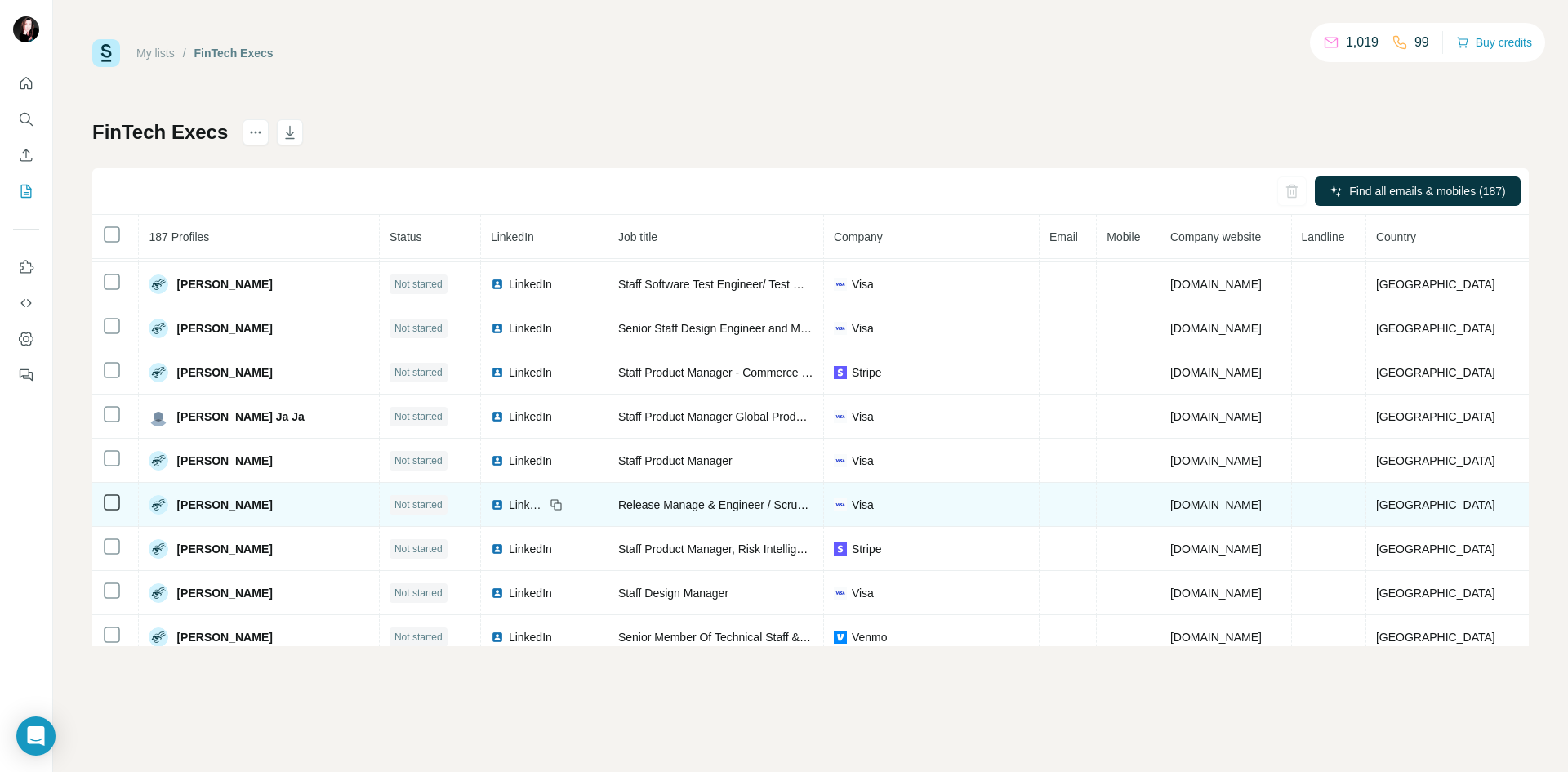
click at [529, 509] on span "LinkedIn" at bounding box center [526, 505] width 36 height 16
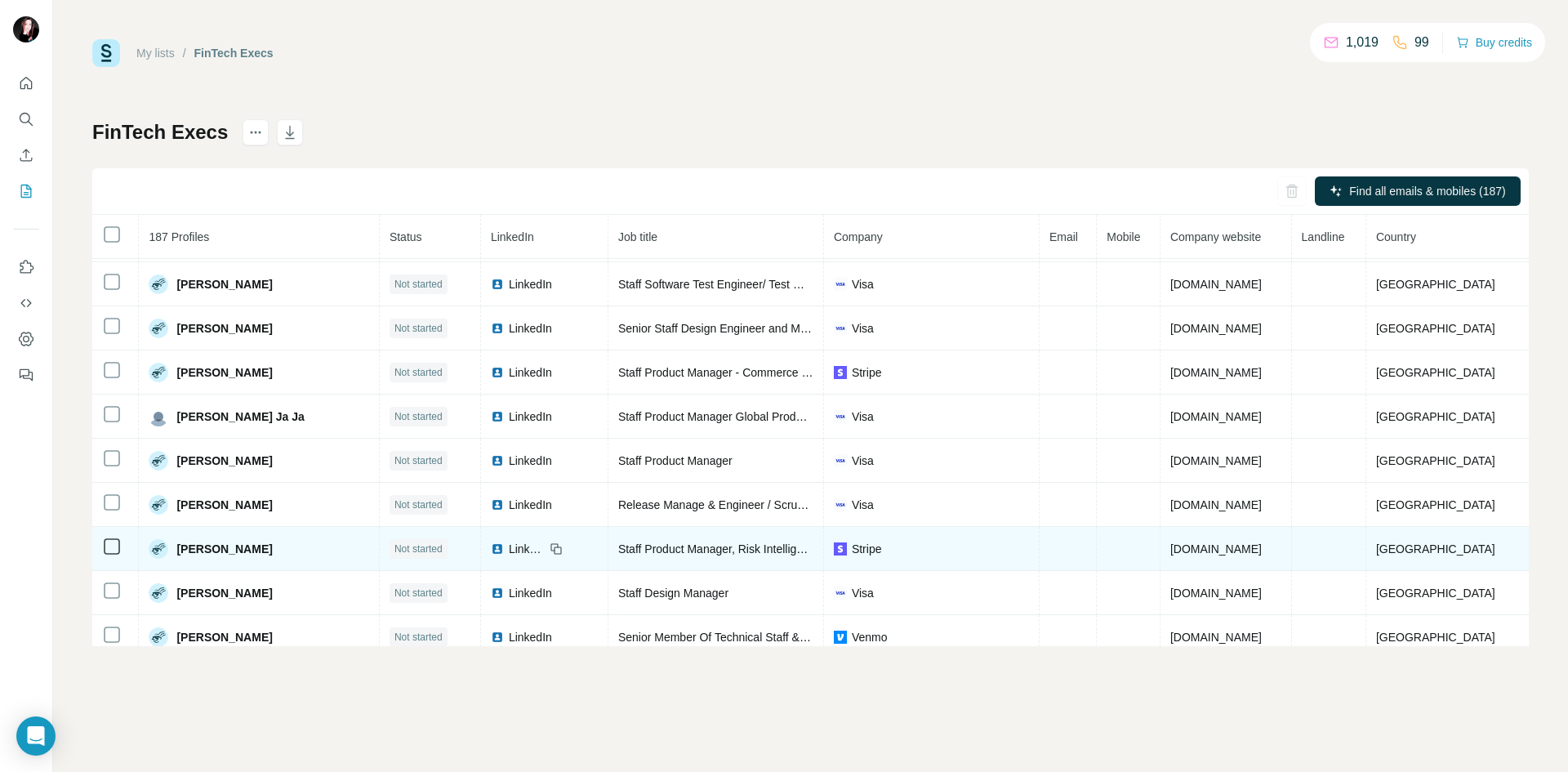
click at [539, 550] on span "LinkedIn" at bounding box center [526, 548] width 36 height 16
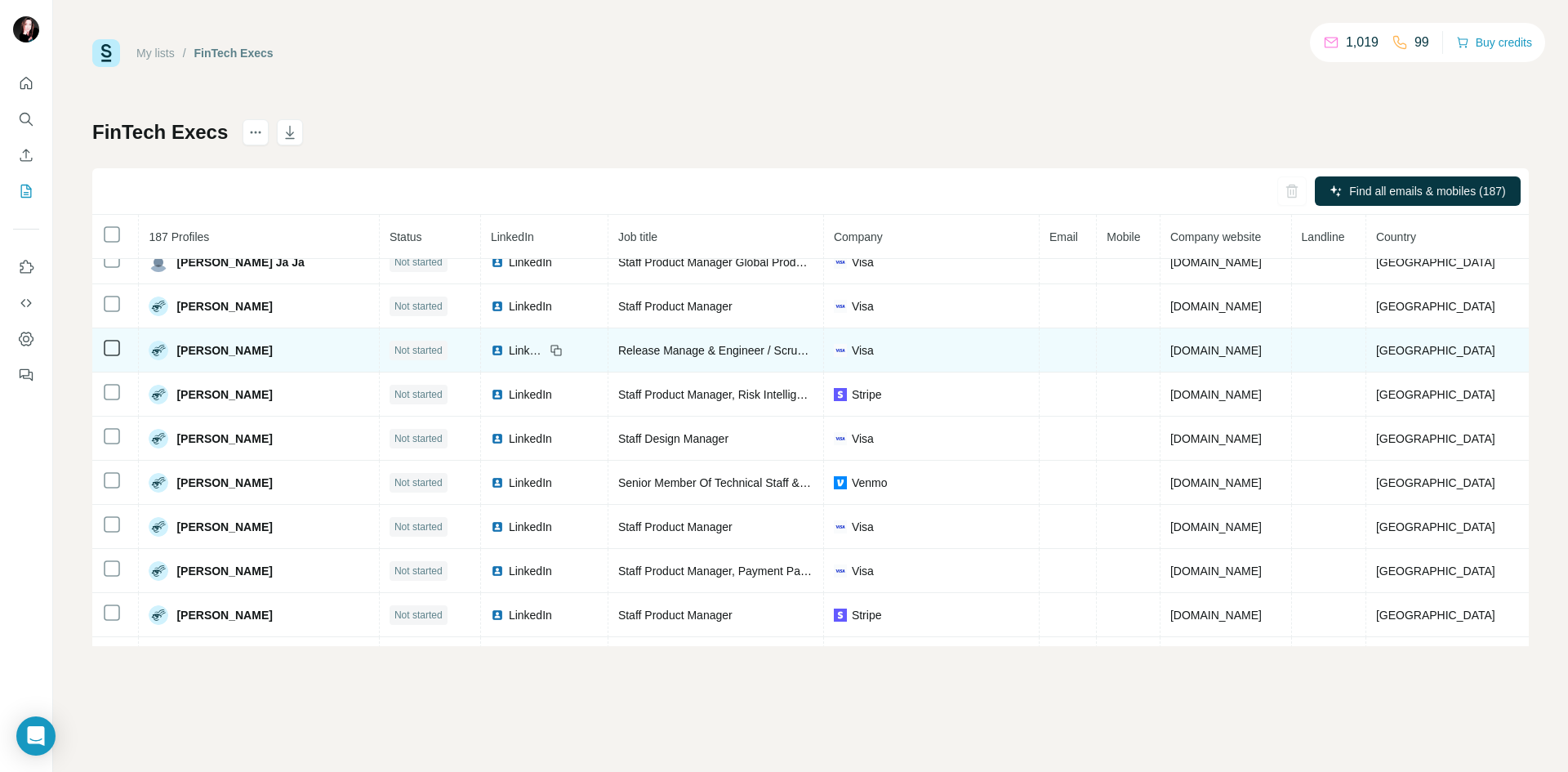
scroll to position [904, 0]
click at [504, 352] on img at bounding box center [497, 348] width 13 height 13
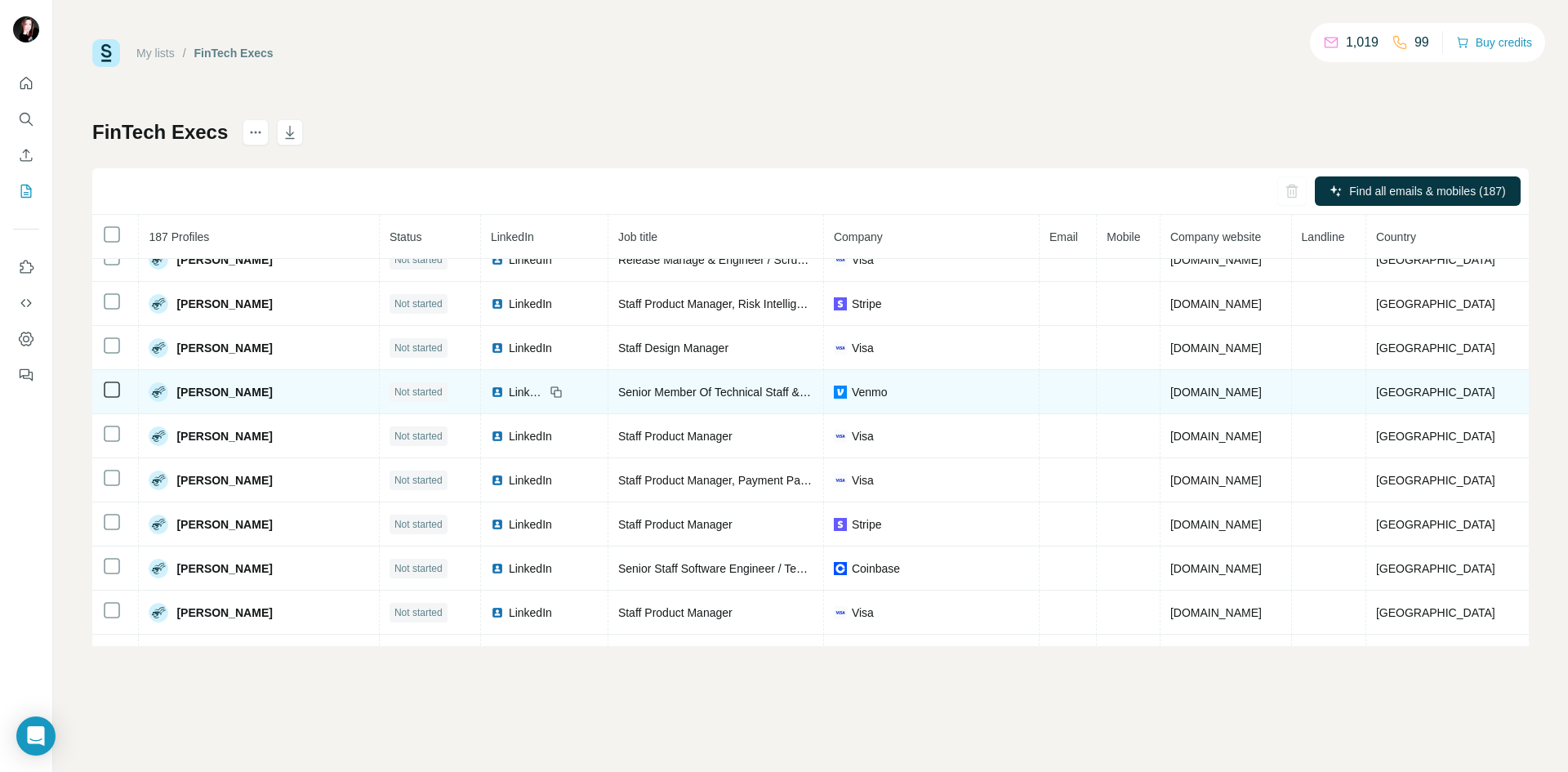
click at [512, 388] on div "LinkedIn" at bounding box center [518, 391] width 54 height 16
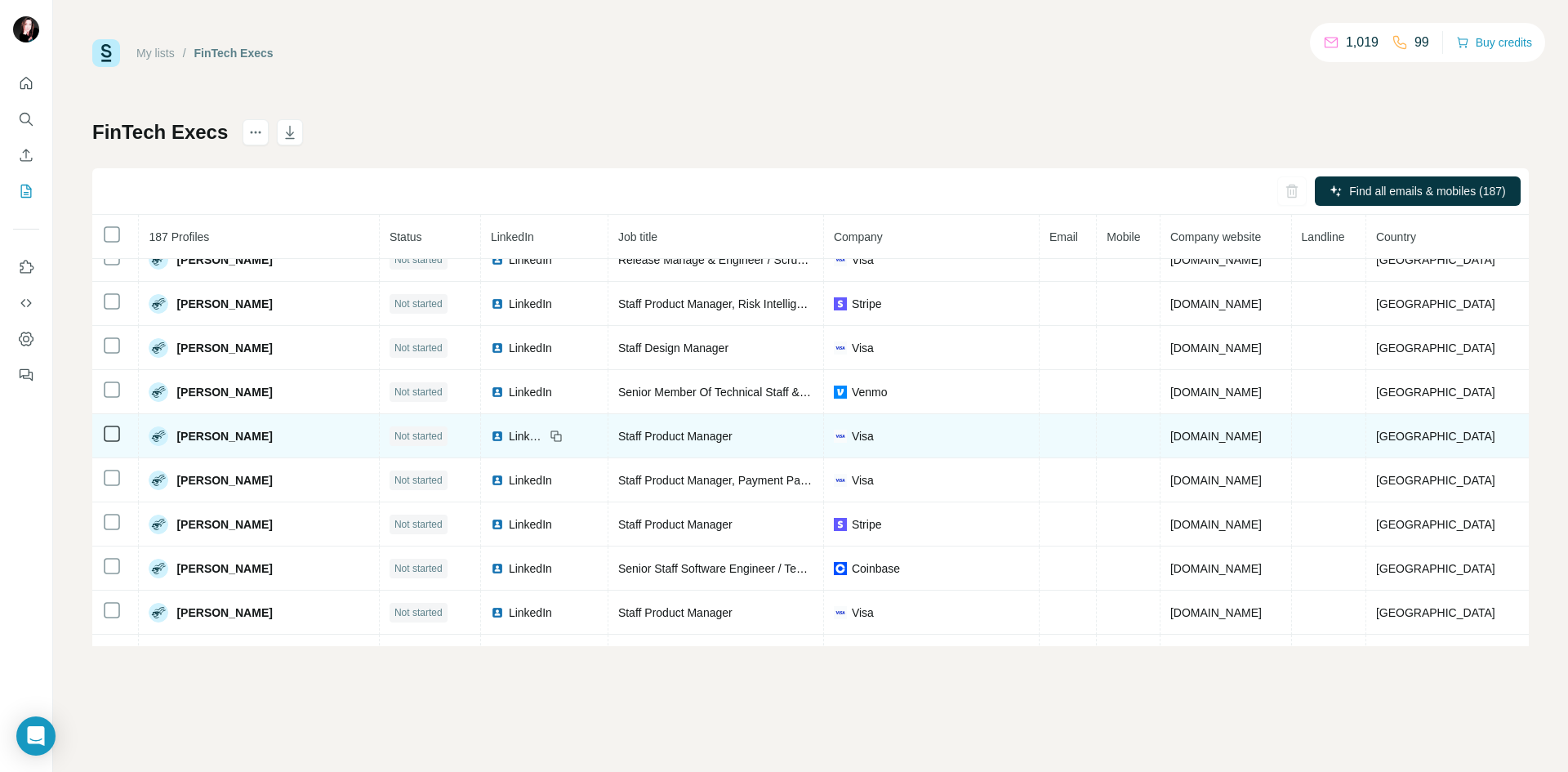
drag, startPoint x: 553, startPoint y: 437, endPoint x: 579, endPoint y: 448, distance: 28.2
click at [549, 436] on div "LinkedIn" at bounding box center [526, 435] width 72 height 16
click at [514, 425] on td "LinkedIn" at bounding box center [544, 436] width 127 height 44
click at [531, 437] on span "LinkedIn" at bounding box center [526, 435] width 36 height 16
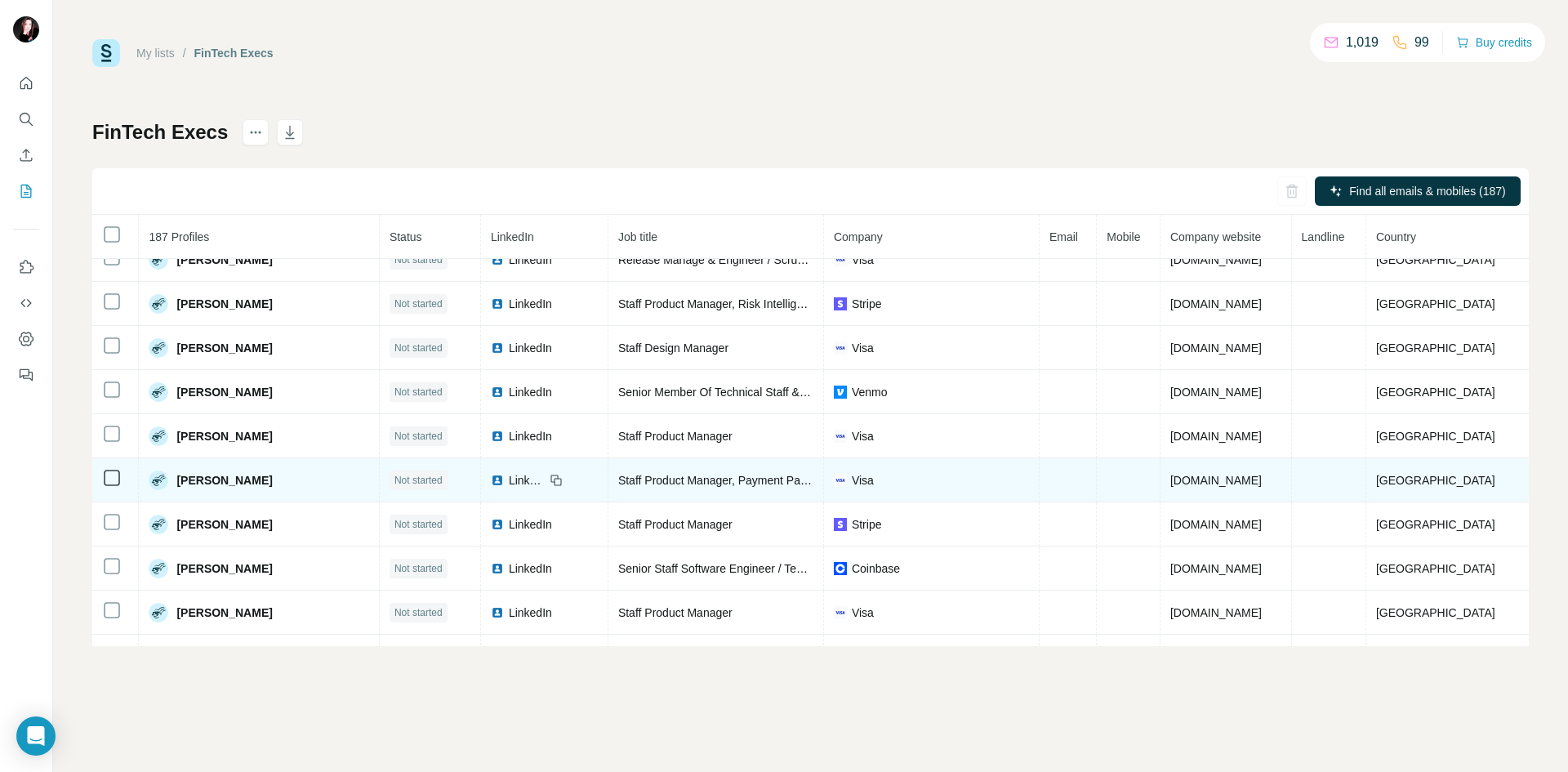
click at [533, 481] on span "LinkedIn" at bounding box center [526, 480] width 36 height 16
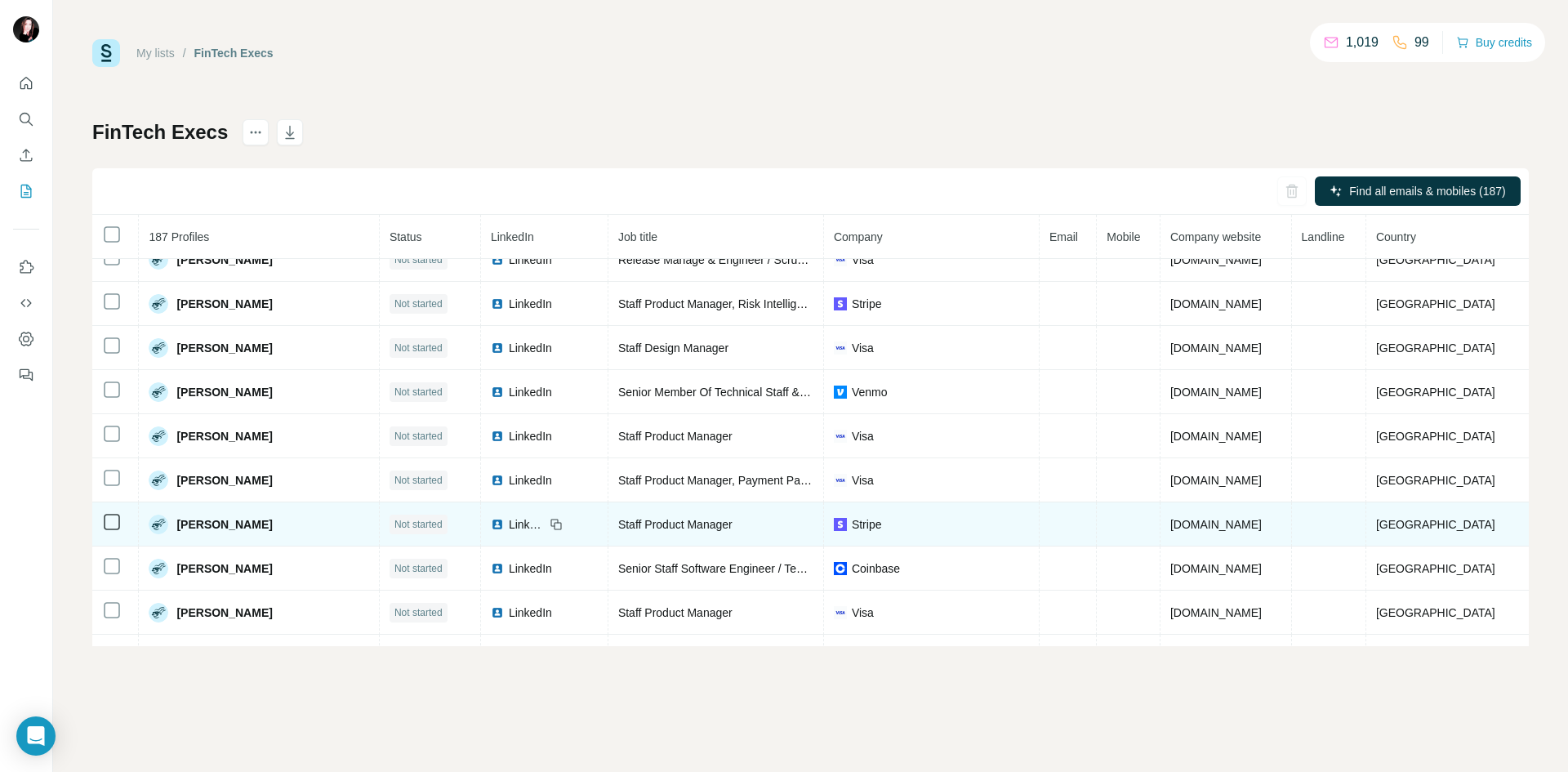
click at [504, 520] on img at bounding box center [497, 524] width 13 height 13
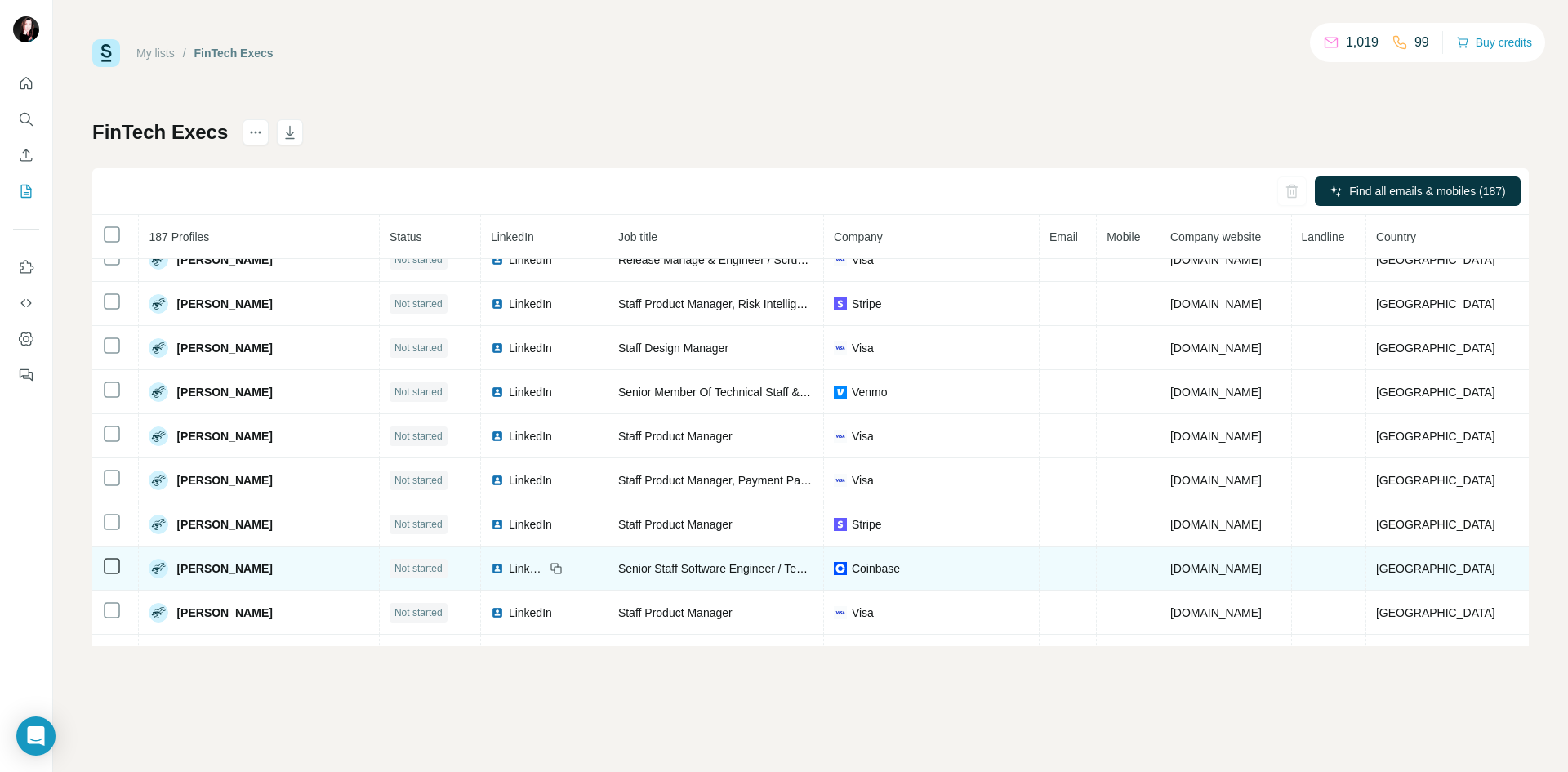
click at [545, 569] on span "LinkedIn" at bounding box center [526, 568] width 36 height 16
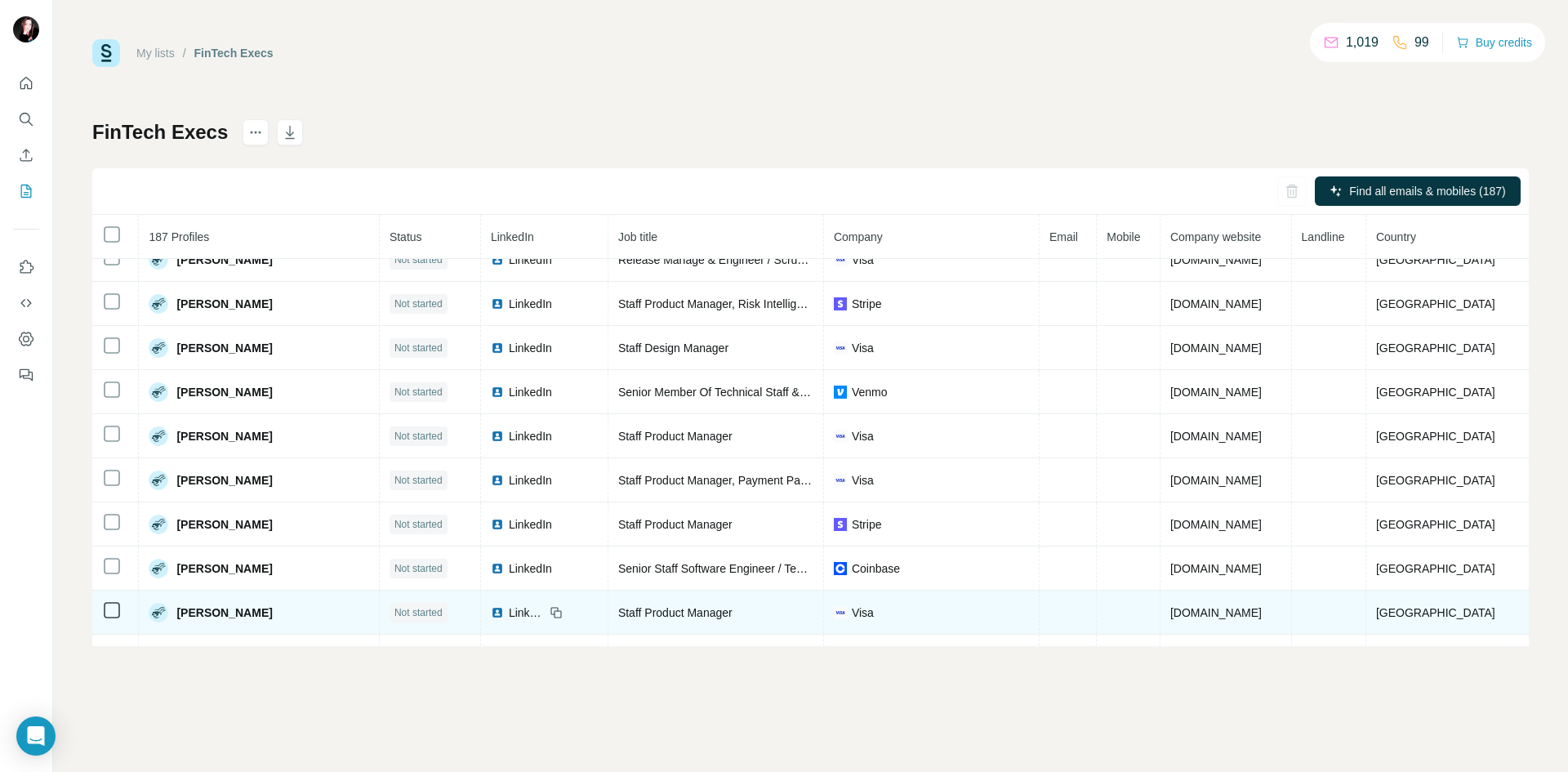
click at [526, 613] on span "LinkedIn" at bounding box center [526, 612] width 36 height 16
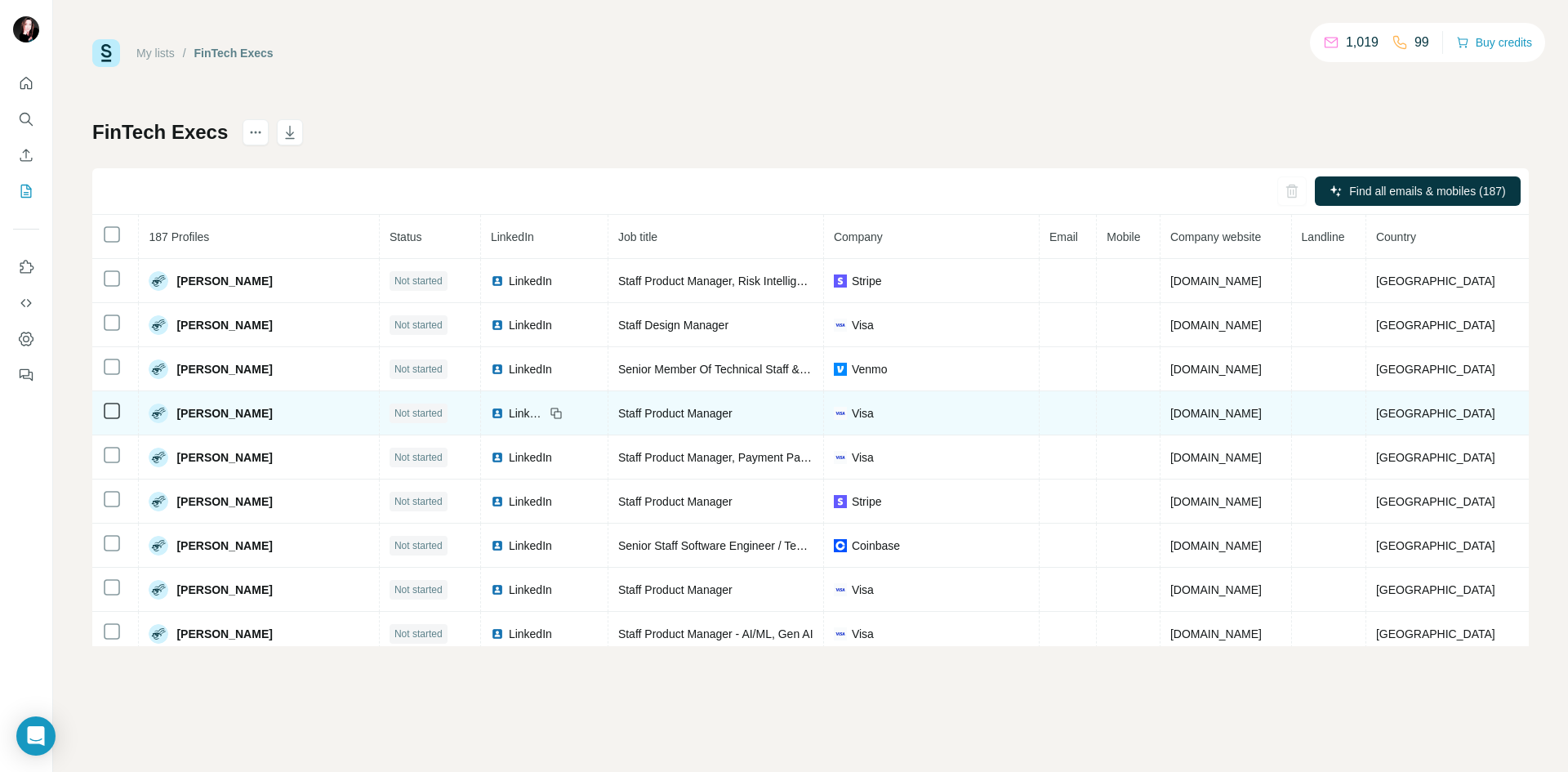
scroll to position [936, 0]
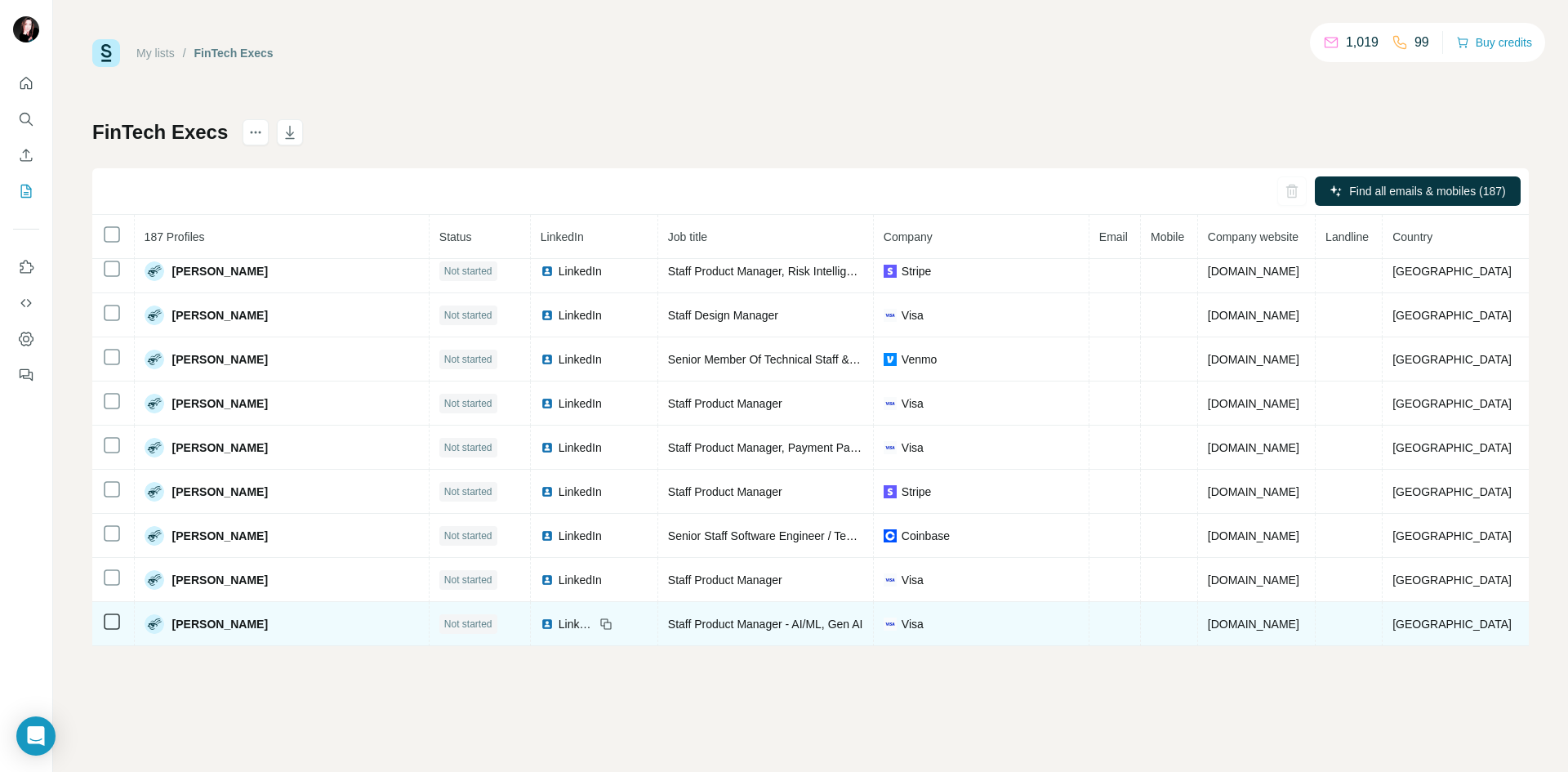
click at [558, 625] on span "LinkedIn" at bounding box center [576, 624] width 36 height 16
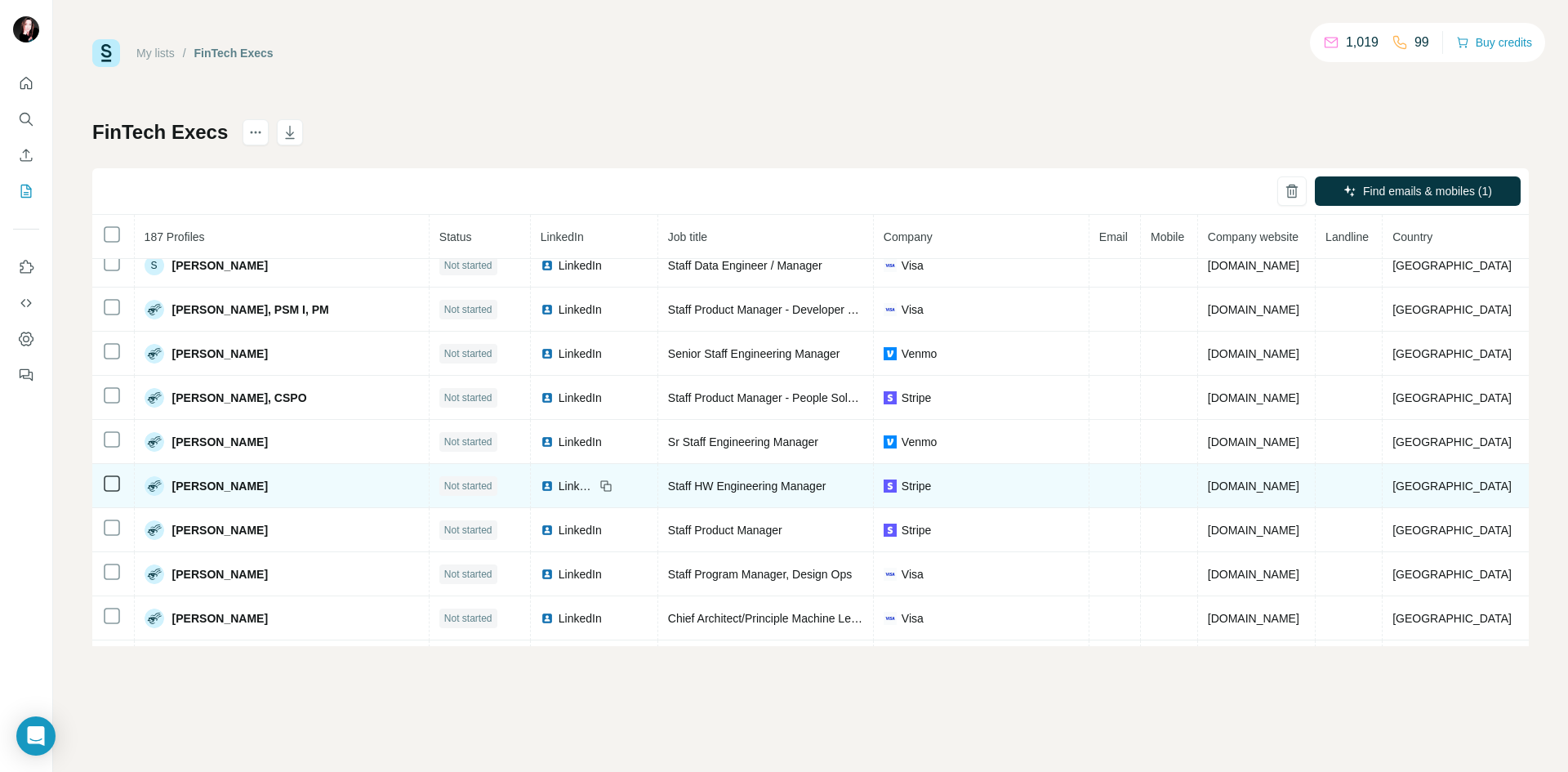
scroll to position [0, 0]
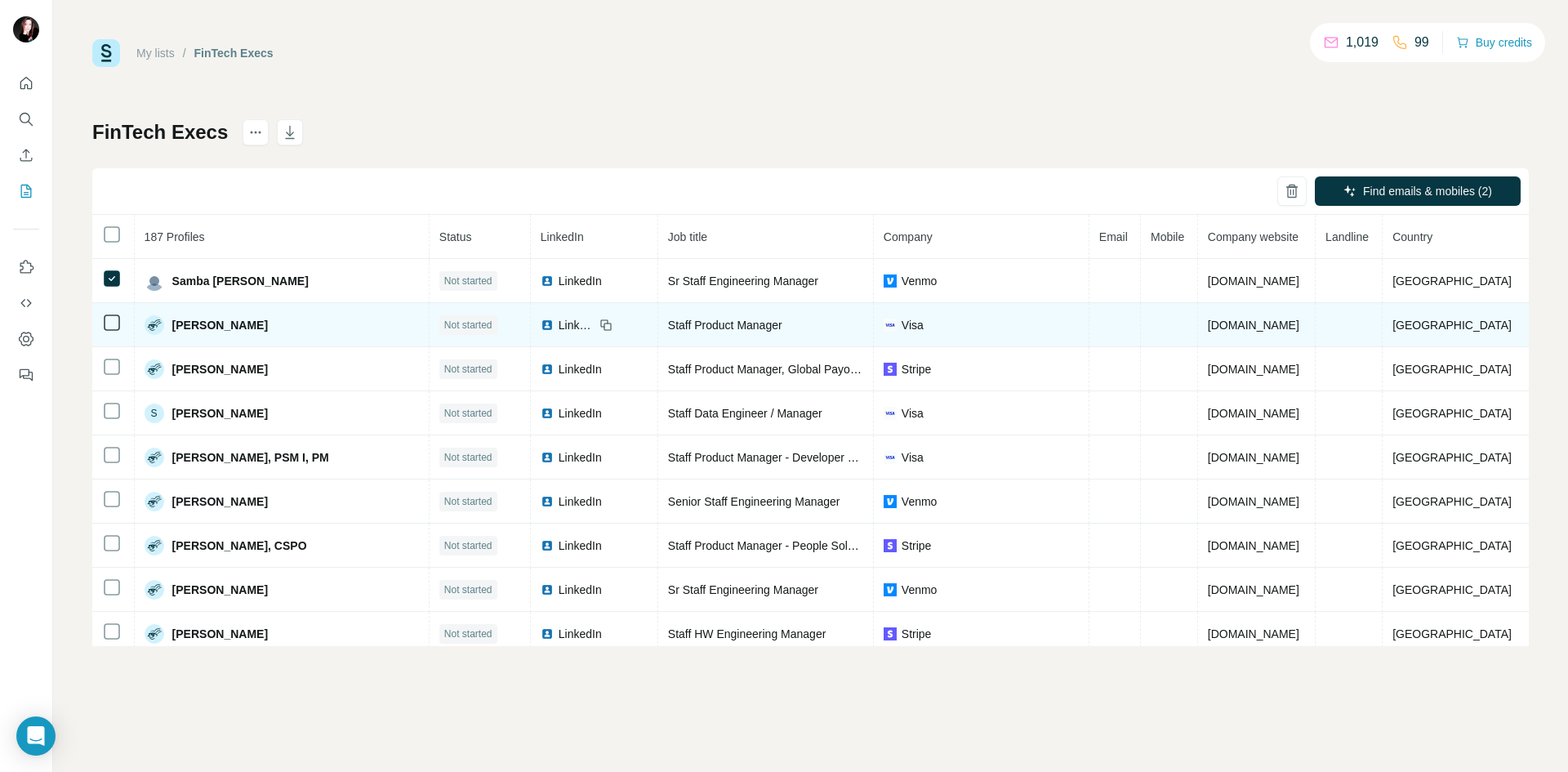
click at [111, 331] on icon at bounding box center [111, 322] width 19 height 19
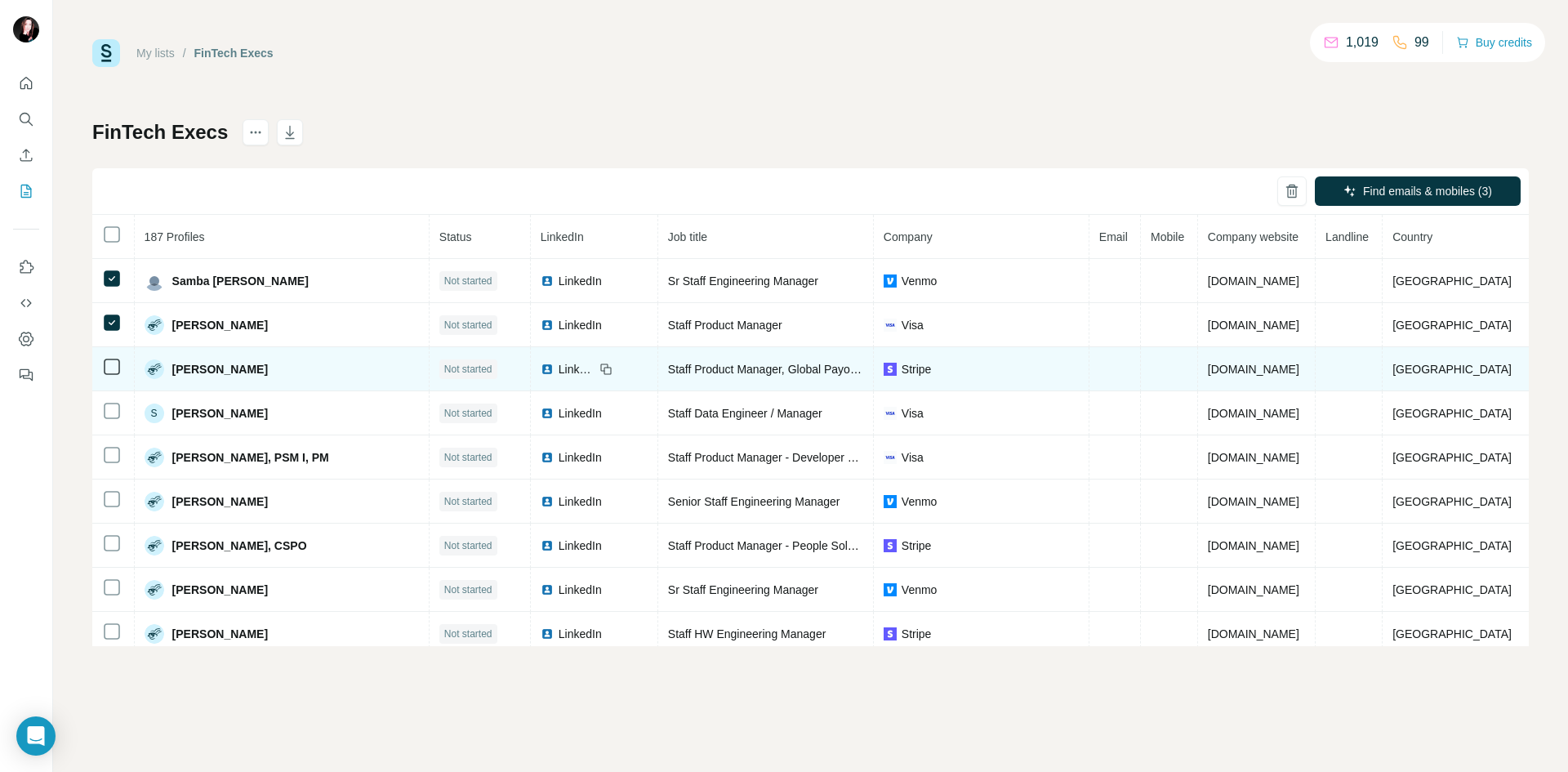
click at [107, 355] on td at bounding box center [113, 369] width 42 height 44
click at [115, 375] on icon at bounding box center [111, 366] width 19 height 19
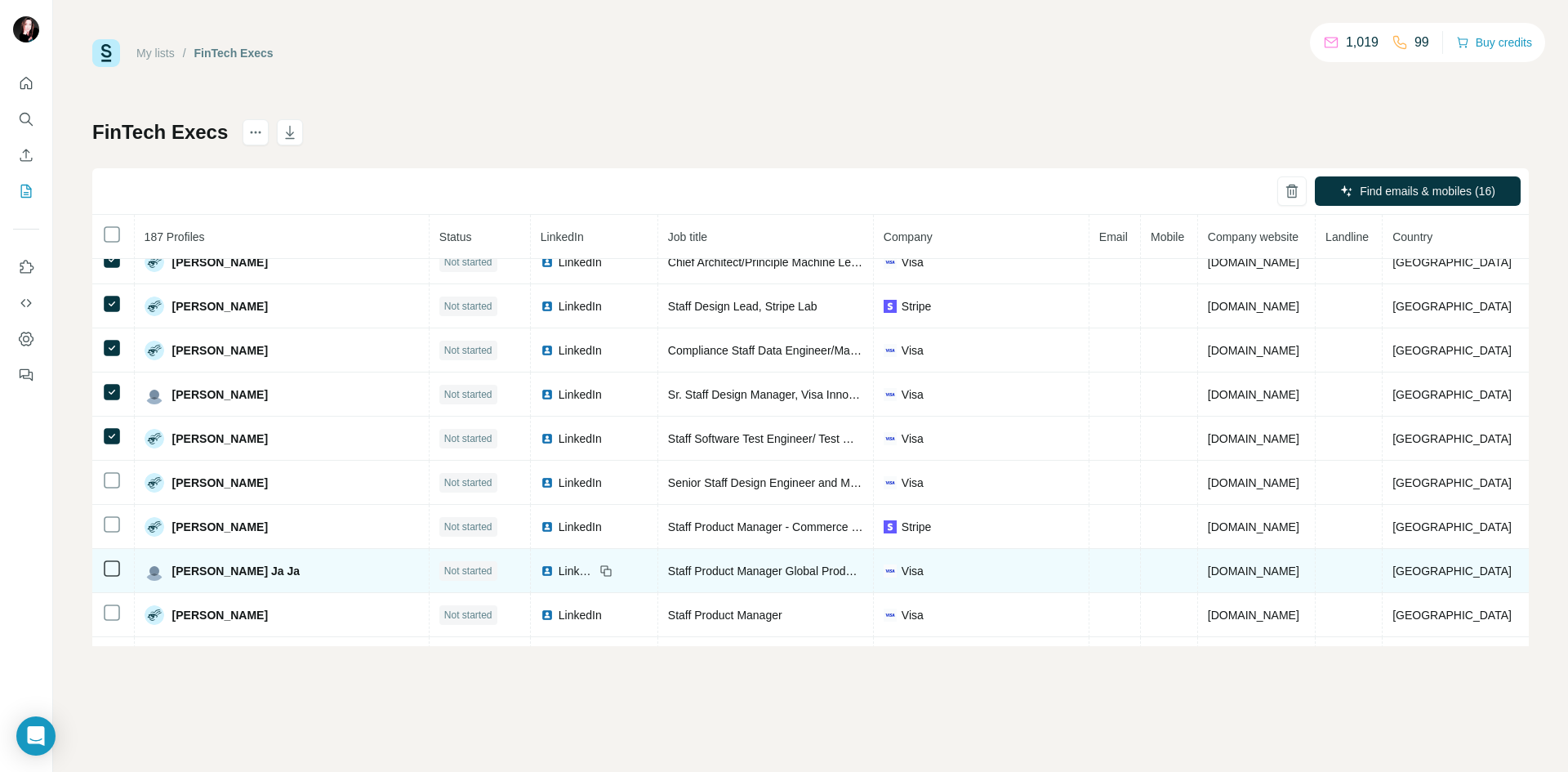
scroll to position [572, 0]
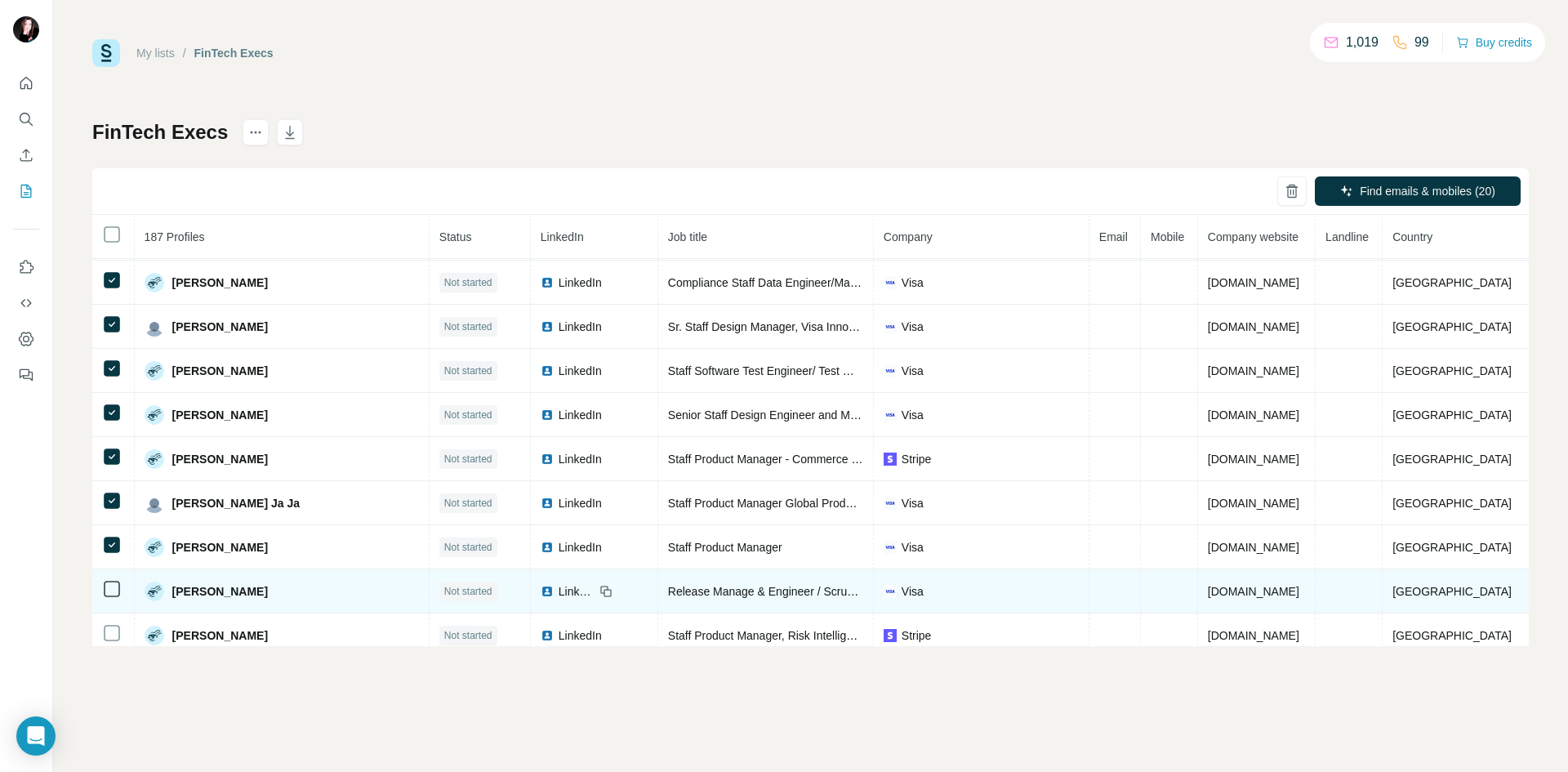
click at [120, 587] on icon at bounding box center [111, 588] width 19 height 19
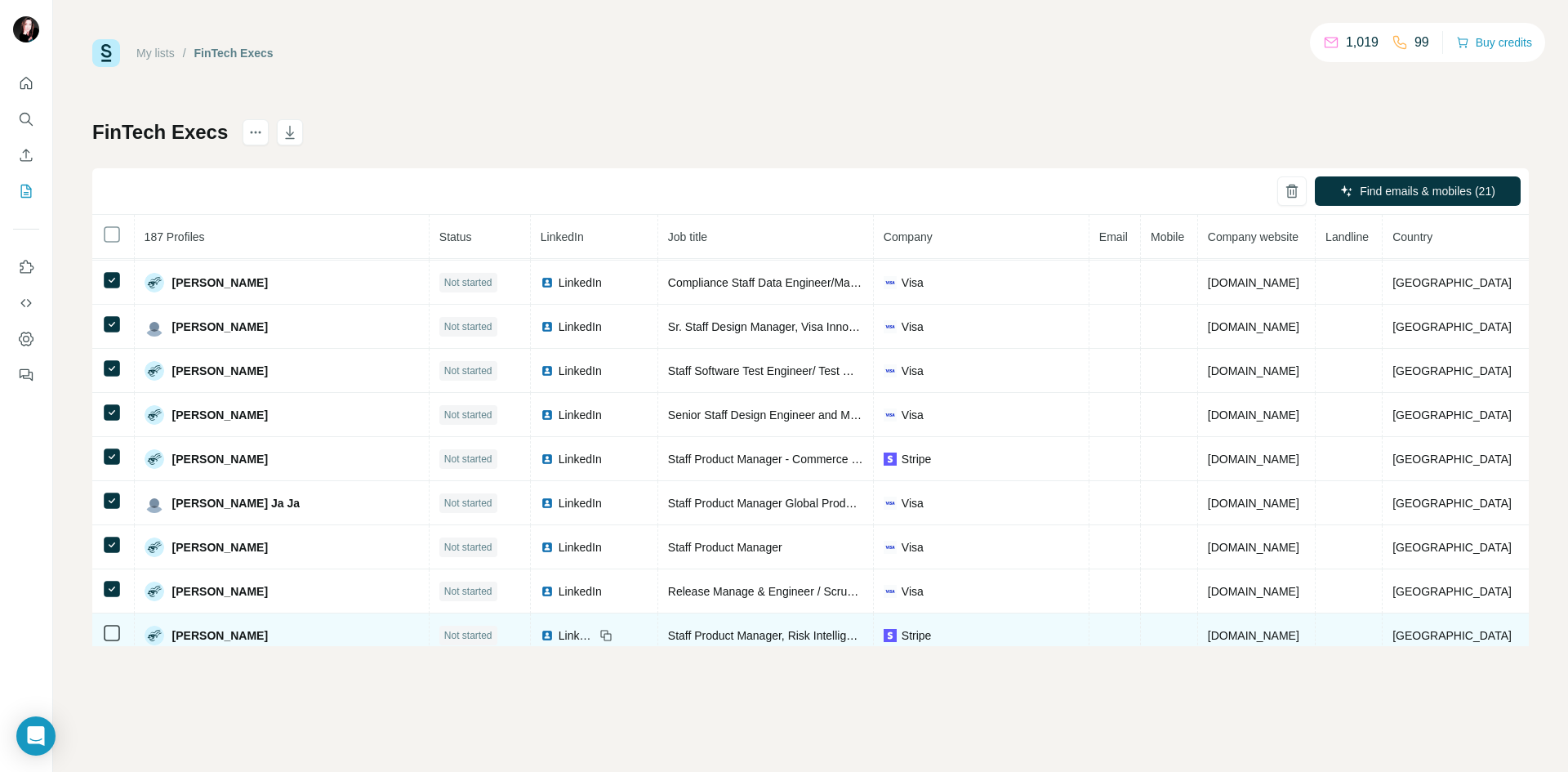
click at [113, 644] on td at bounding box center [113, 635] width 42 height 44
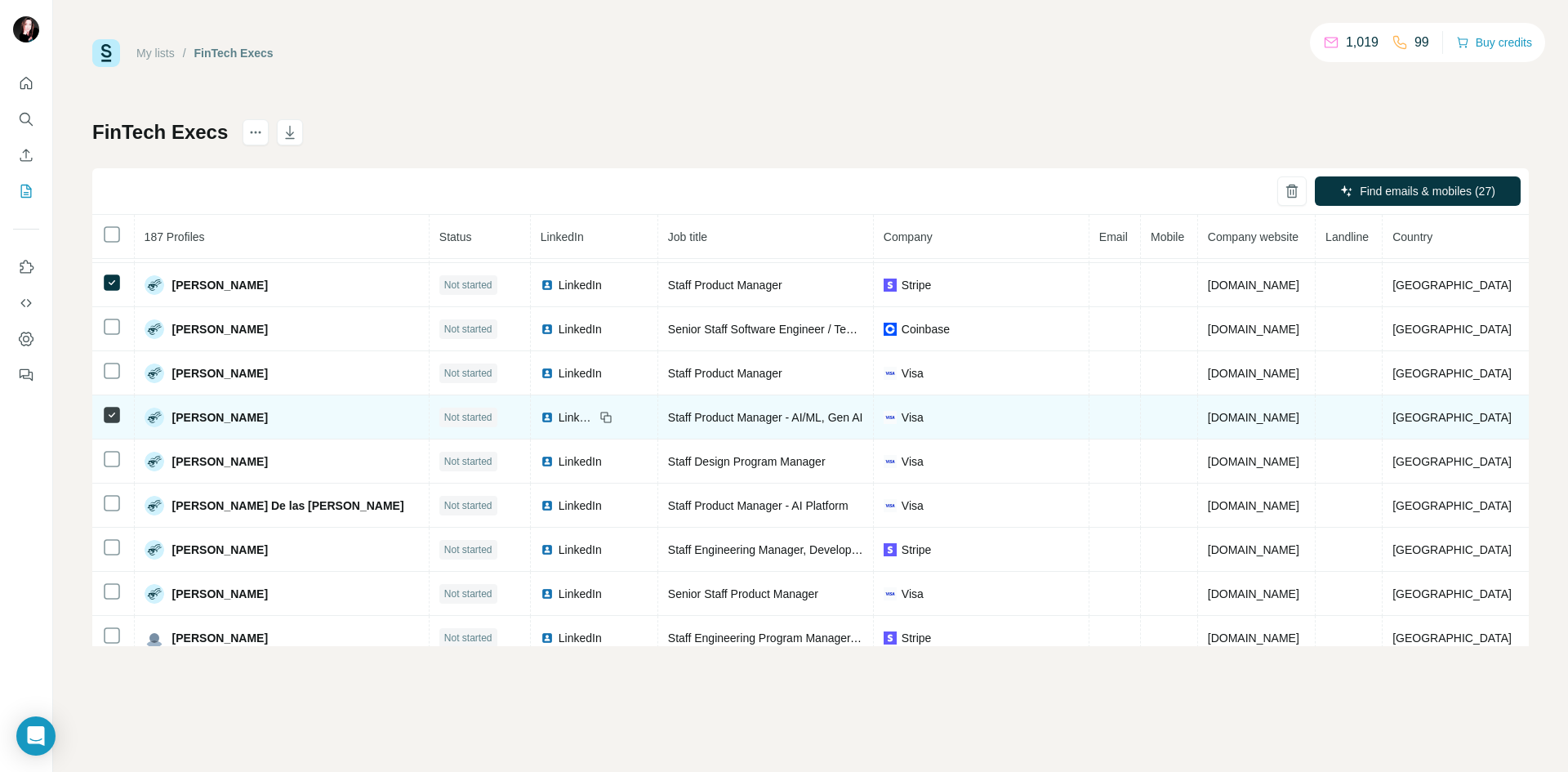
scroll to position [1143, 0]
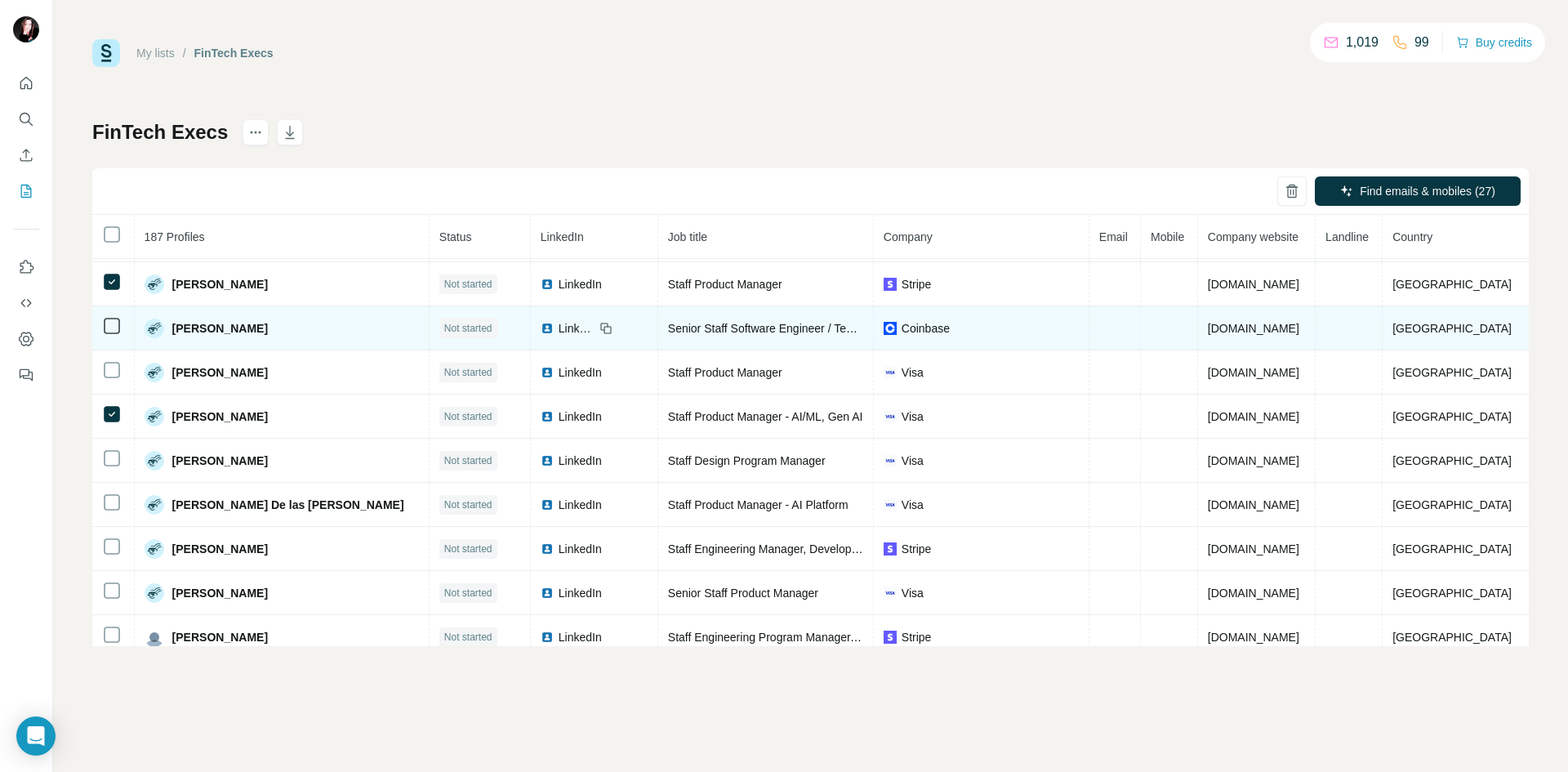
click at [107, 316] on td at bounding box center [113, 328] width 42 height 44
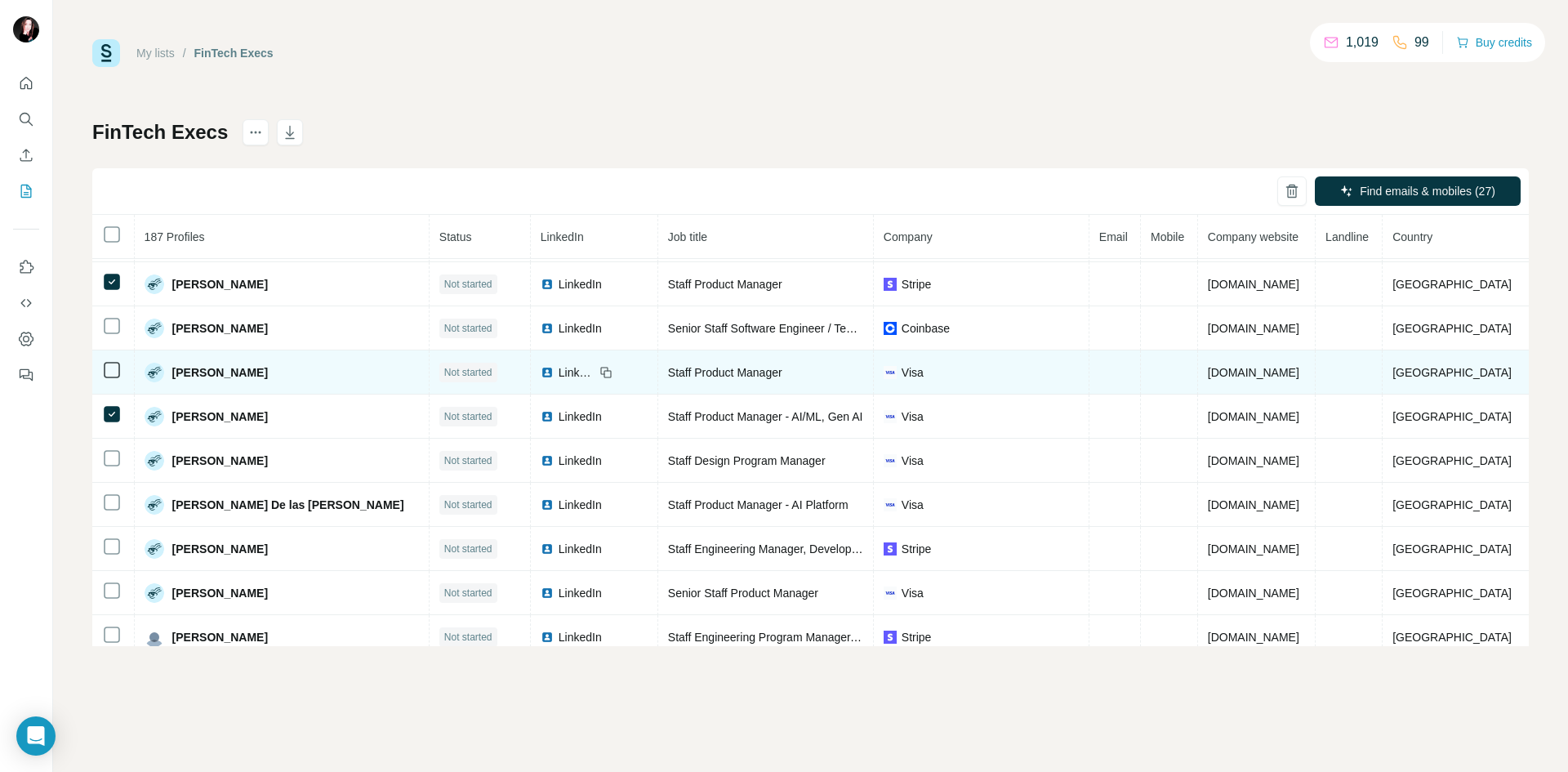
click at [110, 352] on td at bounding box center [113, 372] width 42 height 44
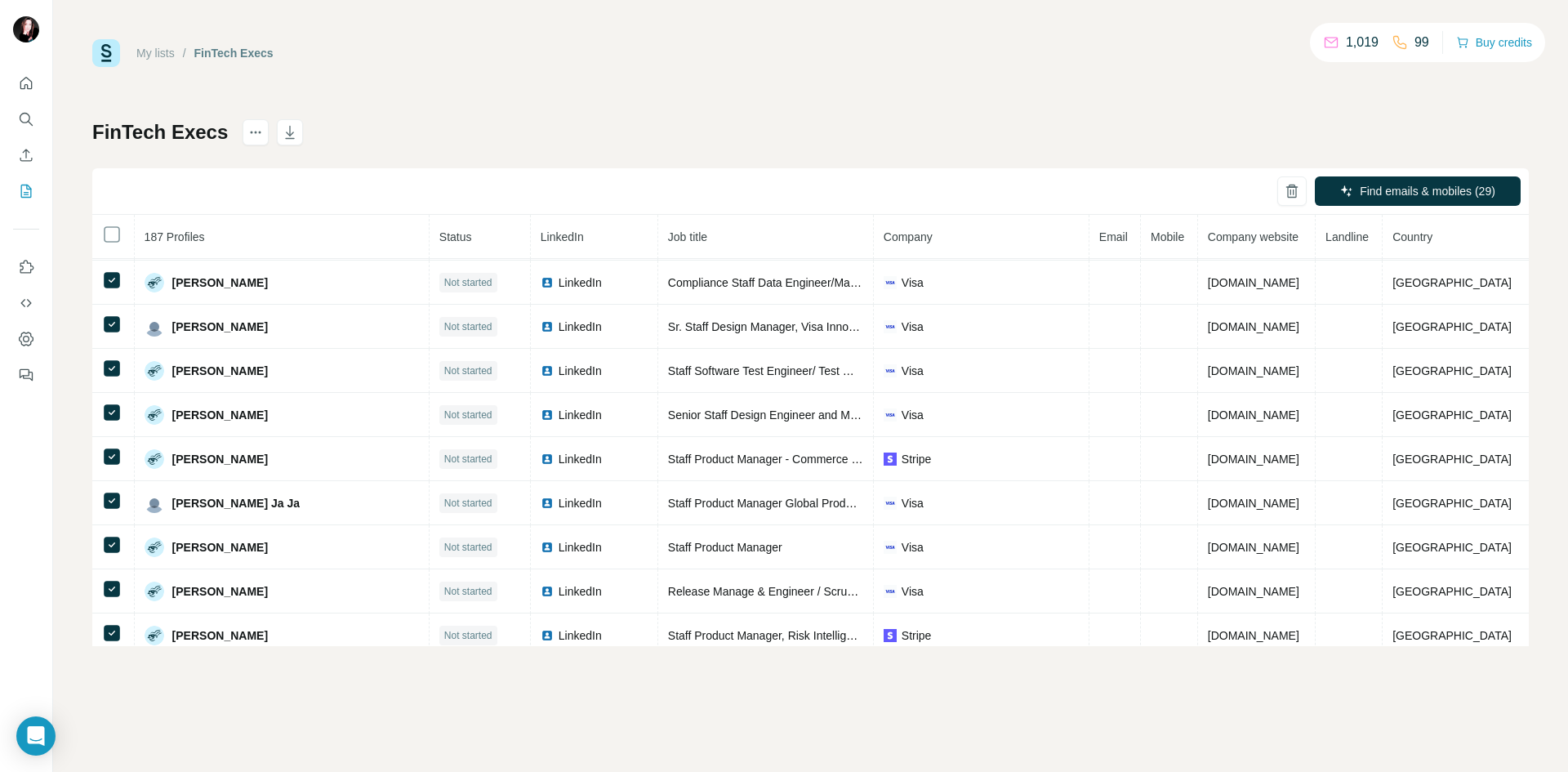
scroll to position [0, 0]
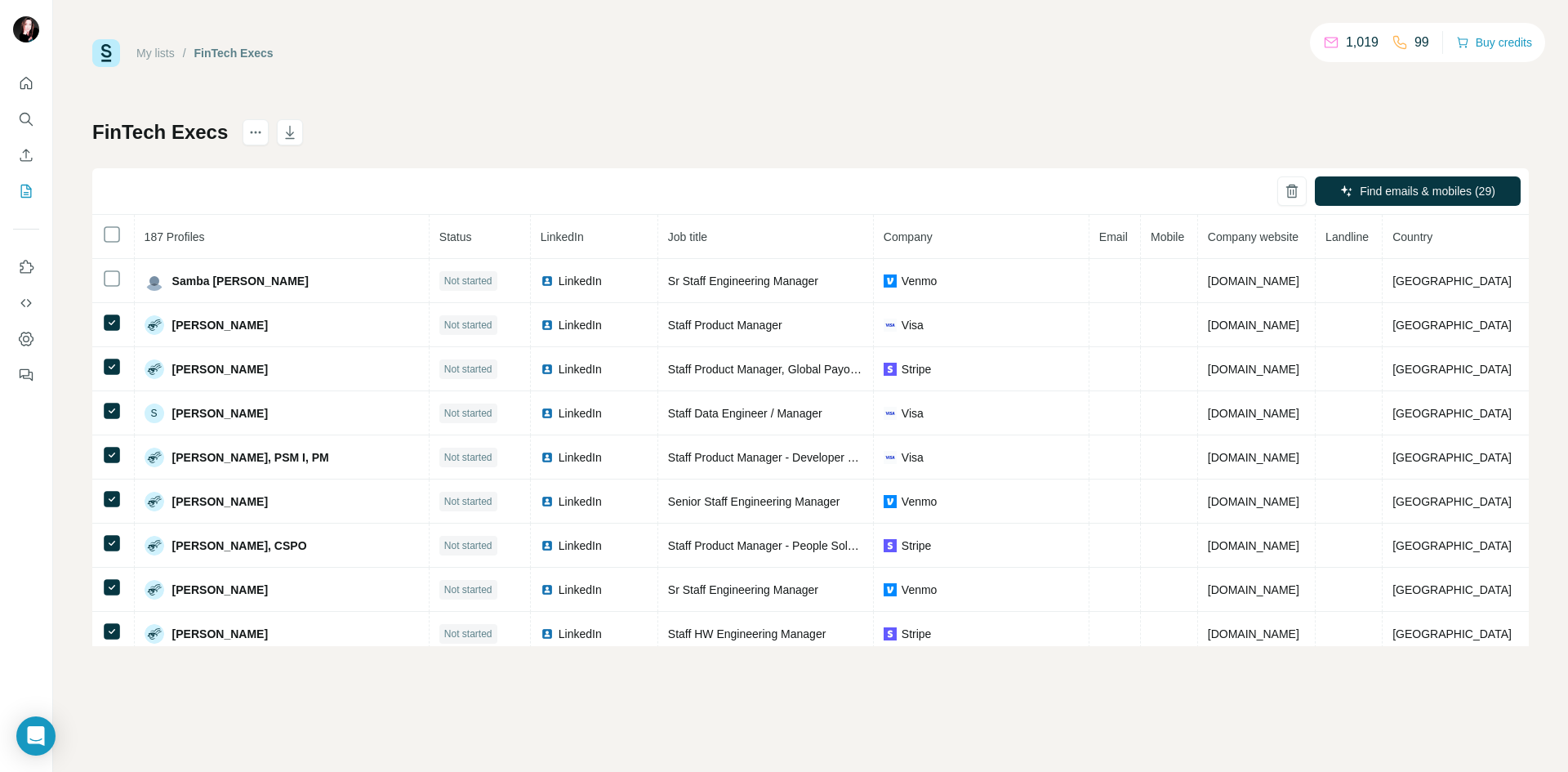
drag, startPoint x: 538, startPoint y: 283, endPoint x: 538, endPoint y: 206, distance: 77.0
click at [538, 206] on div "Find emails & mobiles (29)" at bounding box center [810, 191] width 1436 height 46
drag, startPoint x: 524, startPoint y: 281, endPoint x: 385, endPoint y: 718, distance: 458.6
click at [385, 718] on div "My lists / FinTech Execs 1,019 99 Buy credits FinTech Execs Find emails & mobil…" at bounding box center [811, 386] width 1515 height 772
drag, startPoint x: 251, startPoint y: 138, endPoint x: 268, endPoint y: 156, distance: 24.8
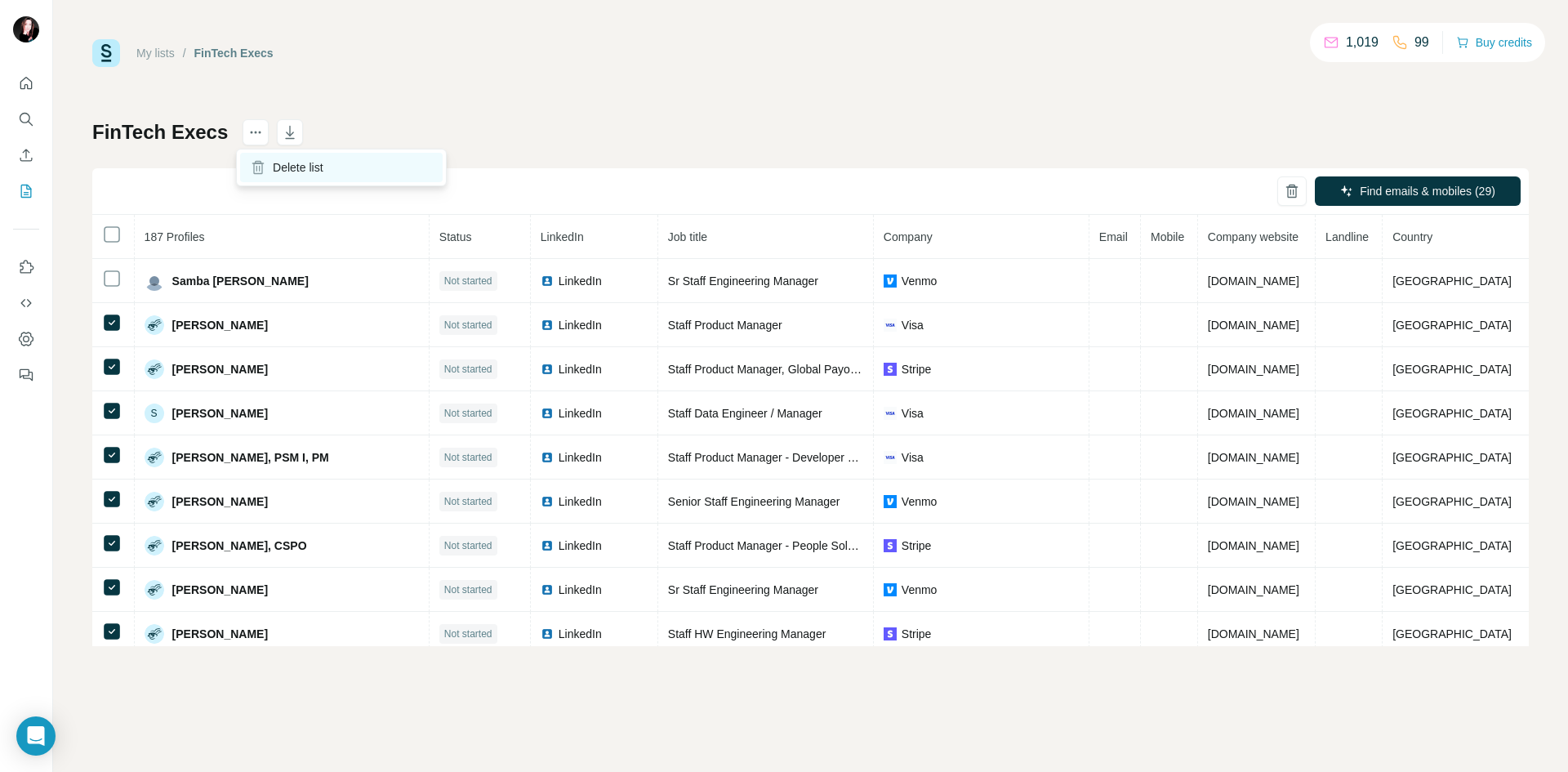
click at [251, 138] on icon "actions" at bounding box center [255, 132] width 16 height 16
click at [286, 131] on icon "button" at bounding box center [290, 132] width 9 height 13
drag, startPoint x: 89, startPoint y: 159, endPoint x: 108, endPoint y: 167, distance: 20.6
click at [89, 159] on div "My lists / FinTech Execs 1,019 99 Buy credits FinTech Execs Find emails & mobil…" at bounding box center [811, 386] width 1515 height 772
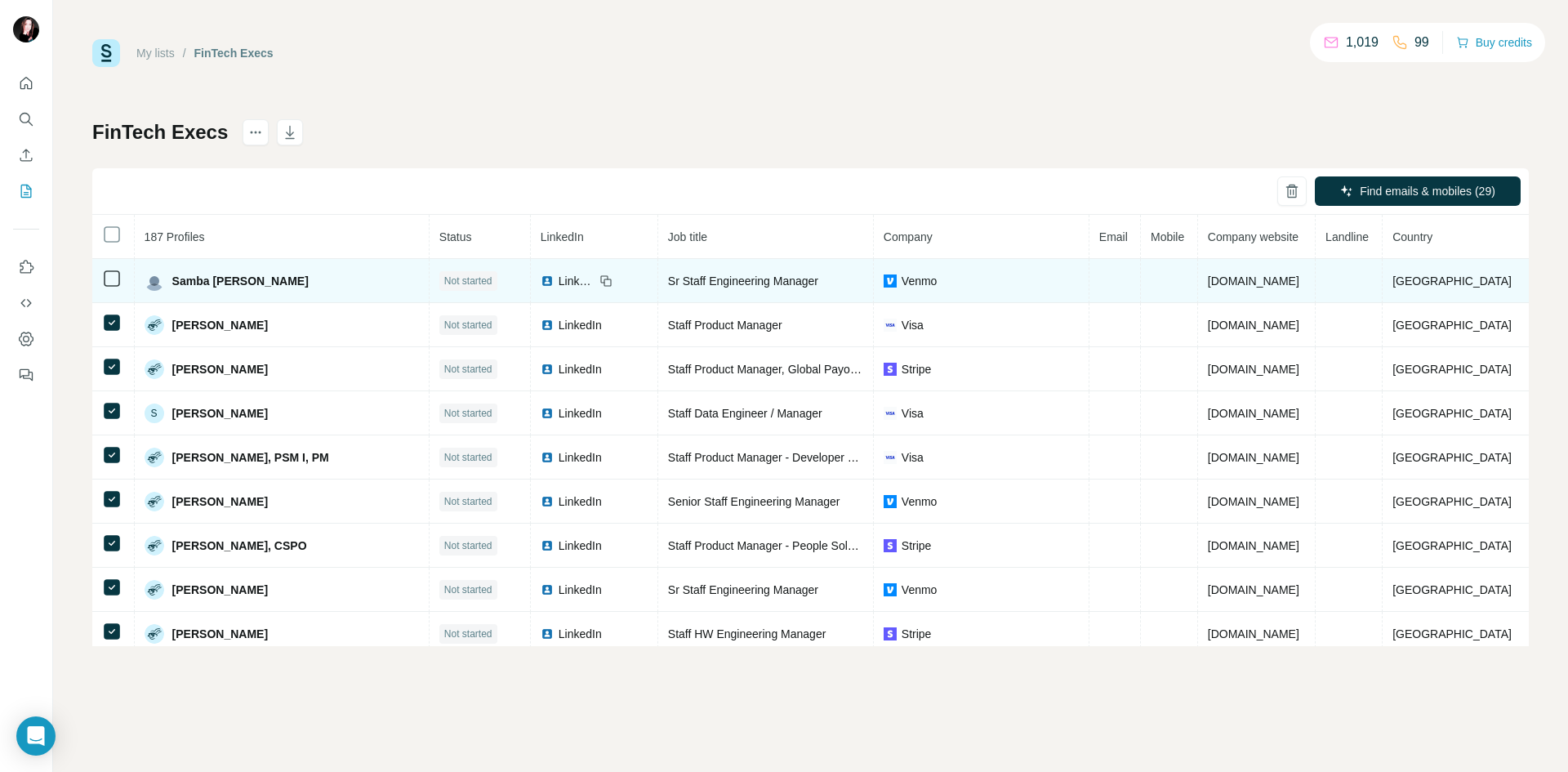
click at [554, 283] on div "LinkedIn" at bounding box center [576, 280] width 72 height 16
click at [558, 283] on span "LinkedIn" at bounding box center [576, 280] width 36 height 16
